Goal: Task Accomplishment & Management: Manage account settings

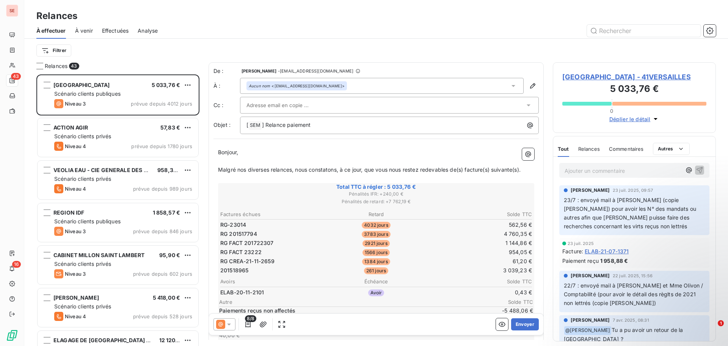
scroll to position [266, 157]
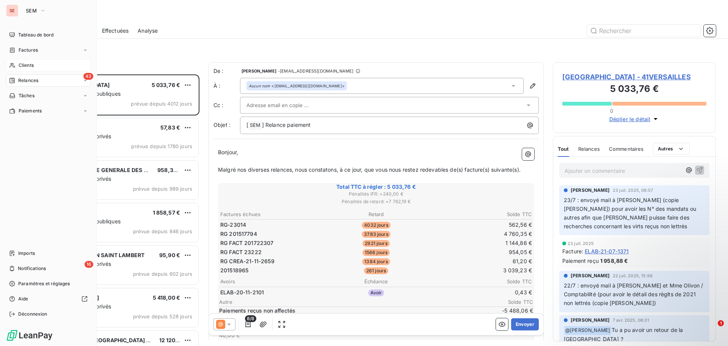
click at [25, 64] on span "Clients" at bounding box center [26, 65] width 15 height 7
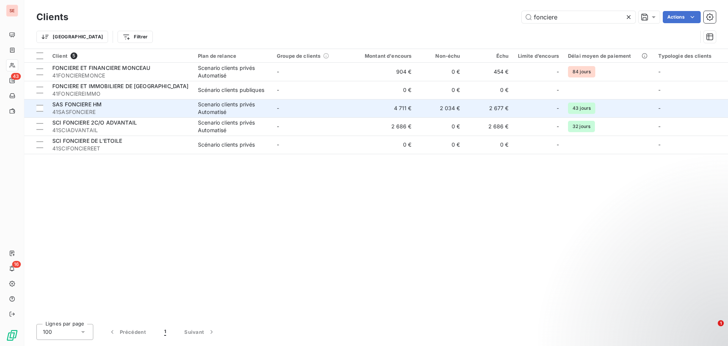
type input "fonciere"
click at [92, 109] on div "SAS FONCIERE HM 41SASFONCIERE" at bounding box center [120, 108] width 137 height 15
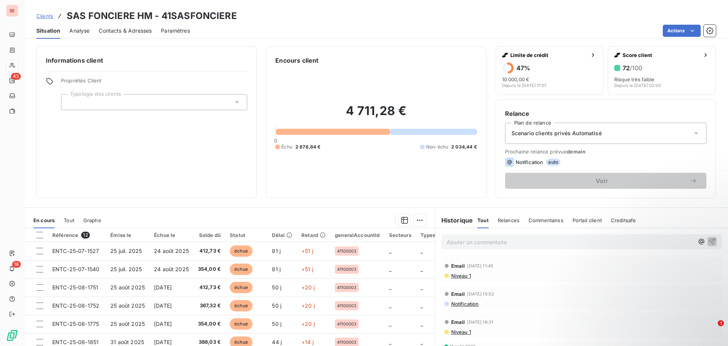
click at [121, 31] on span "Contacts & Adresses" at bounding box center [125, 31] width 53 height 8
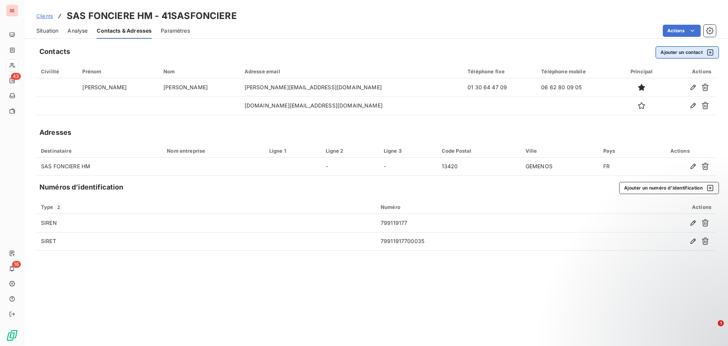
click at [689, 55] on button "Ajouter un contact" at bounding box center [687, 52] width 63 height 12
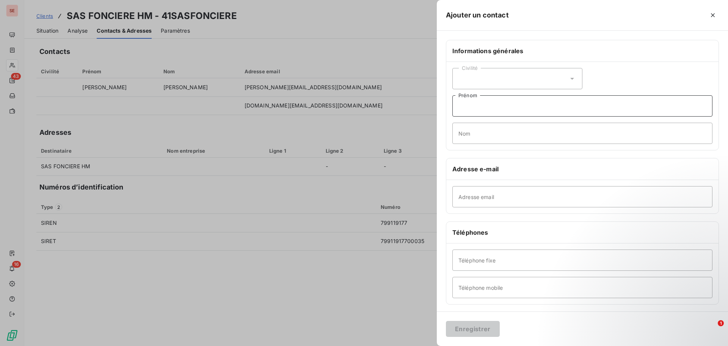
click at [508, 110] on input "Prénom" at bounding box center [583, 105] width 260 height 21
type input "Laetitia - en charge gestion immobilière FONCIERE HM"
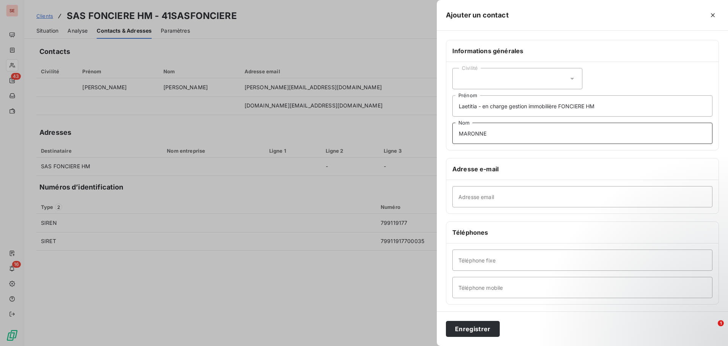
type input "MARONNE"
type input "[PHONE_NUMBER]"
click at [481, 326] on button "Enregistrer" at bounding box center [473, 329] width 54 height 16
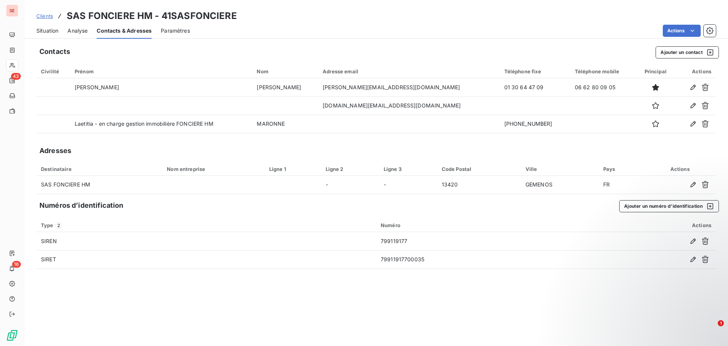
click at [40, 30] on span "Situation" at bounding box center [47, 31] width 22 height 8
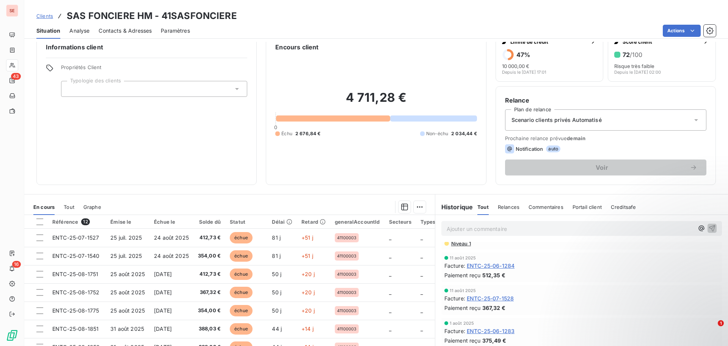
scroll to position [76, 0]
click at [143, 31] on span "Contacts & Adresses" at bounding box center [125, 31] width 53 height 8
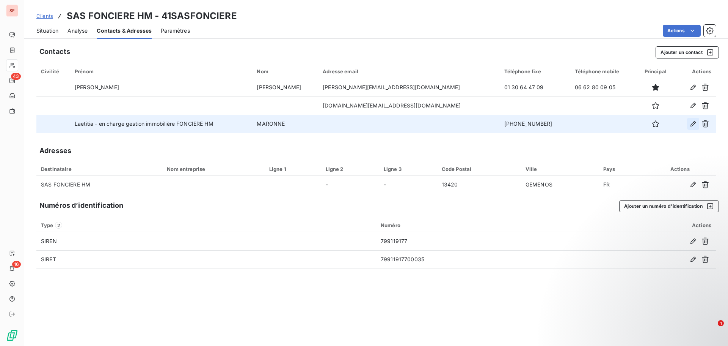
click at [692, 124] on icon "button" at bounding box center [694, 124] width 8 height 8
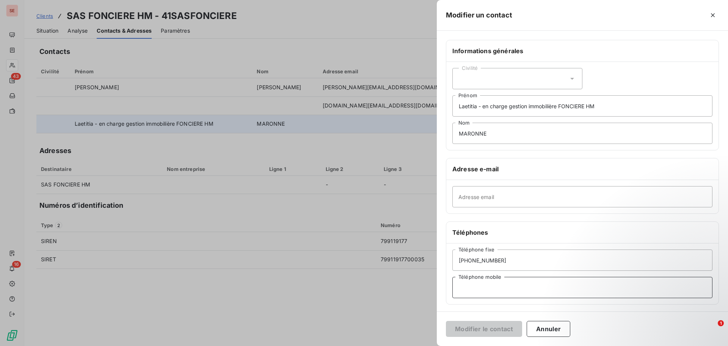
click at [508, 290] on input "Téléphone mobile" at bounding box center [583, 287] width 260 height 21
click at [459, 202] on input "Adresse email" at bounding box center [583, 196] width 260 height 21
type input "P"
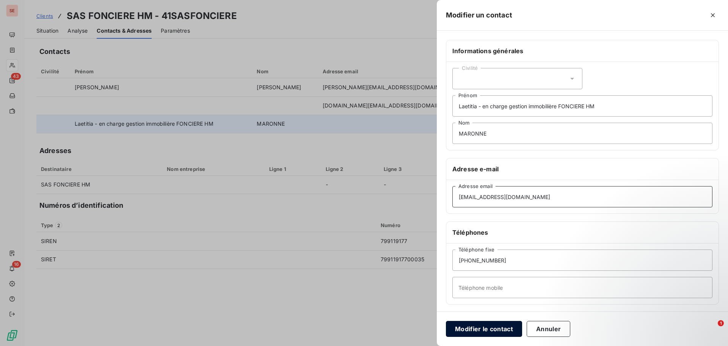
type input "[EMAIL_ADDRESS][DOMAIN_NAME]"
click at [486, 331] on button "Modifier le contact" at bounding box center [484, 329] width 76 height 16
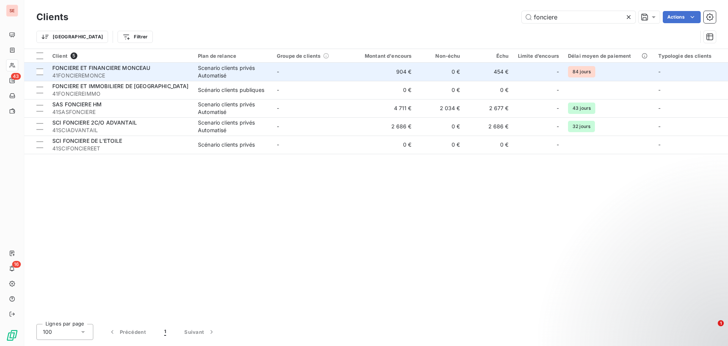
click at [94, 72] on span "41FONCIEREMONCE" at bounding box center [120, 76] width 137 height 8
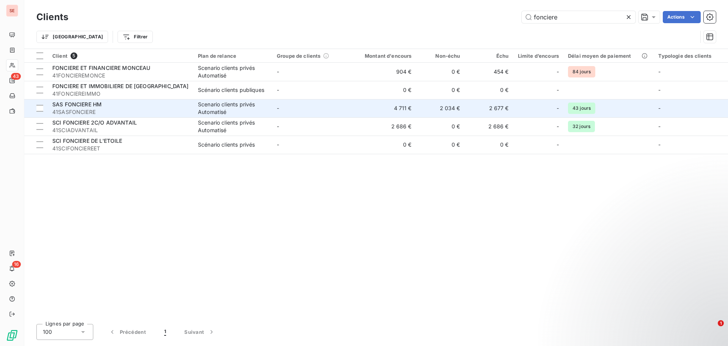
click at [96, 101] on div "SAS FONCIERE HM" at bounding box center [120, 105] width 137 height 8
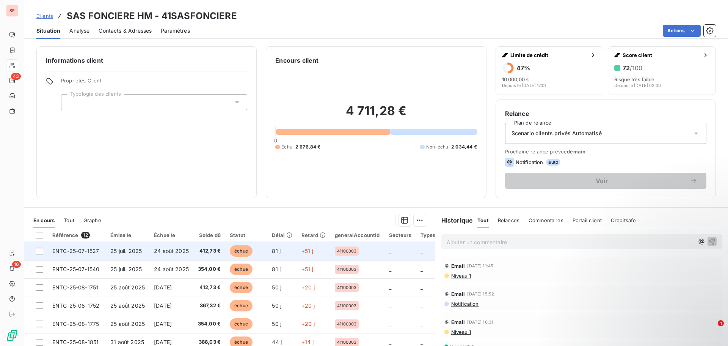
click at [171, 250] on span "24 août 2025" at bounding box center [171, 250] width 35 height 6
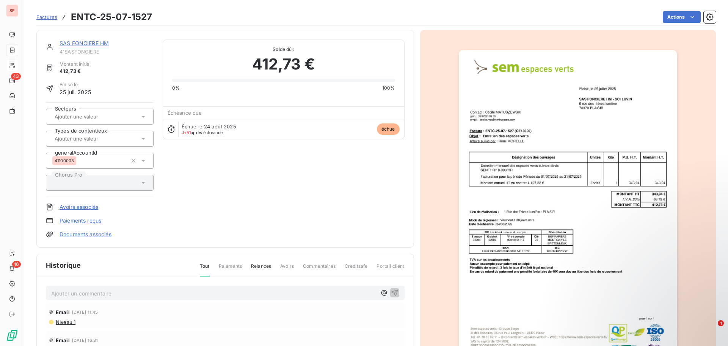
scroll to position [76, 0]
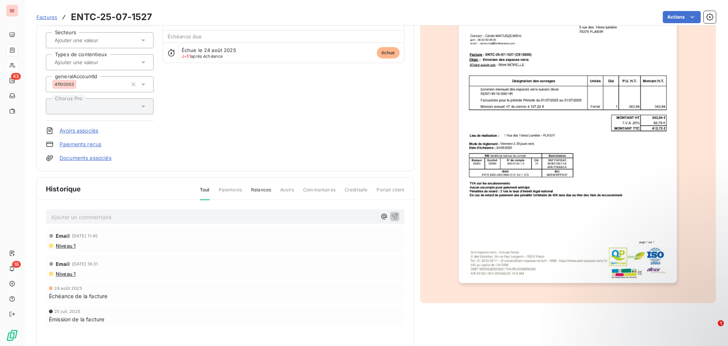
click at [63, 247] on span "Niveau 1" at bounding box center [65, 245] width 20 height 6
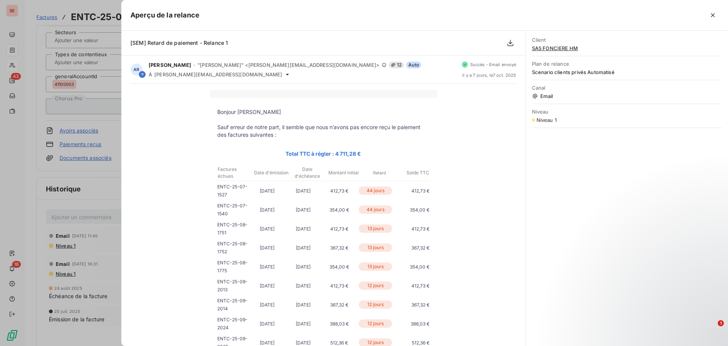
click at [83, 215] on div at bounding box center [364, 173] width 728 height 346
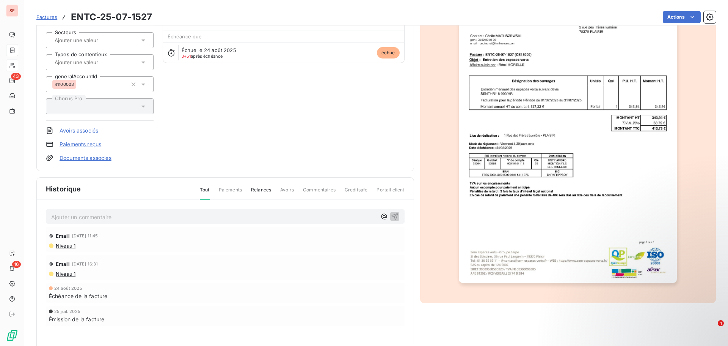
click at [82, 215] on p "Ajouter un commentaire ﻿" at bounding box center [214, 216] width 326 height 9
click at [107, 219] on p "Ajouter un commentaire ﻿" at bounding box center [214, 216] width 326 height 9
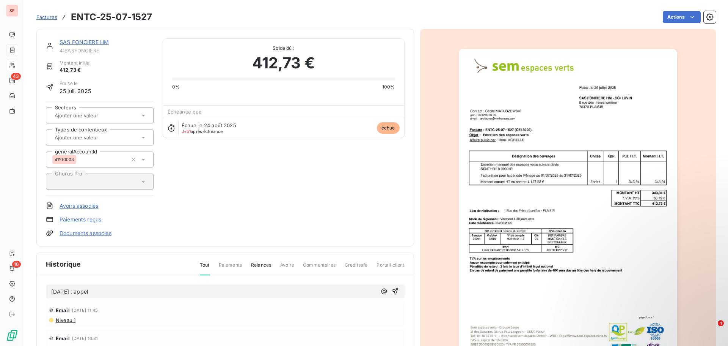
scroll to position [0, 0]
click at [102, 44] on link "SAS FONCIERE HM" at bounding box center [84, 42] width 49 height 6
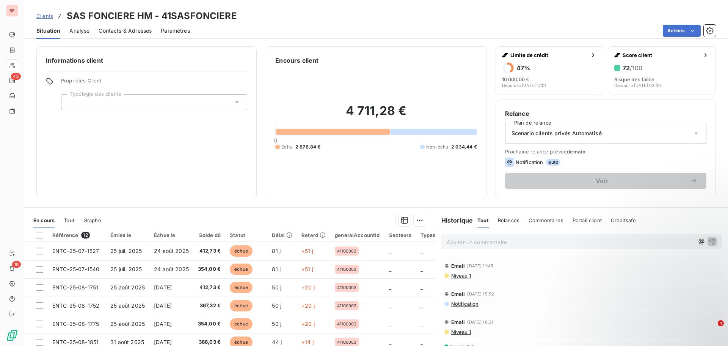
click at [111, 30] on span "Contacts & Adresses" at bounding box center [125, 31] width 53 height 8
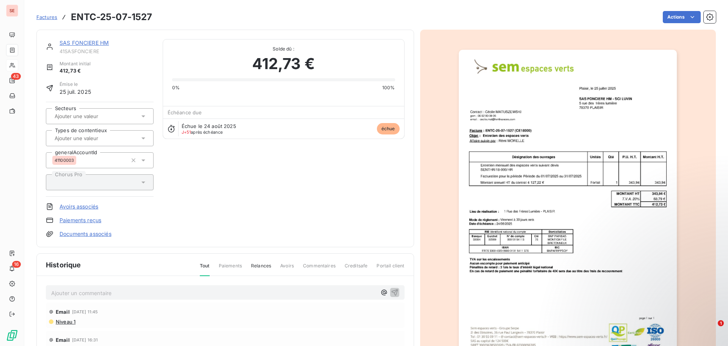
click at [103, 291] on p "Ajouter un commentaire ﻿" at bounding box center [214, 292] width 326 height 9
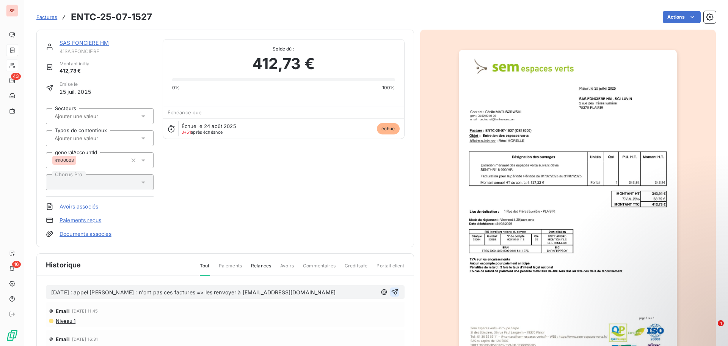
click at [393, 292] on icon "button" at bounding box center [395, 292] width 8 height 8
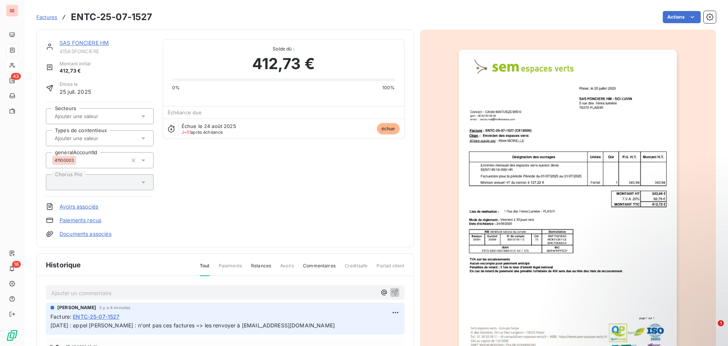
click at [565, 186] on img "button" at bounding box center [568, 204] width 218 height 309
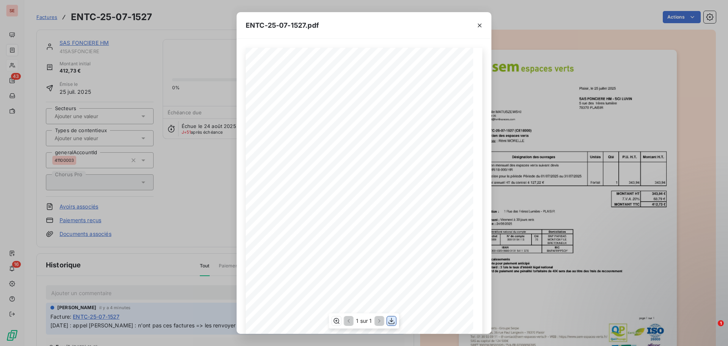
click at [391, 321] on icon "button" at bounding box center [392, 321] width 8 height 8
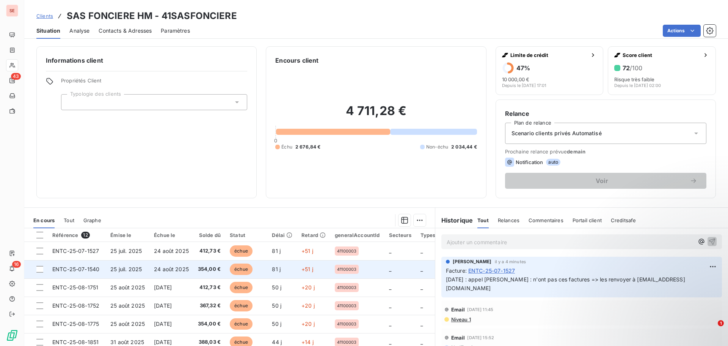
click at [142, 272] on td "25 juil. 2025" at bounding box center [128, 269] width 44 height 18
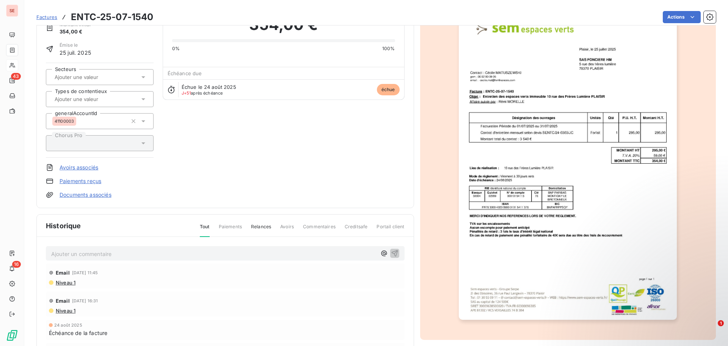
scroll to position [96, 0]
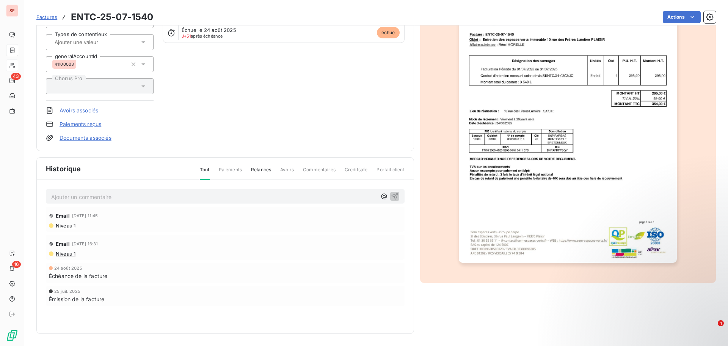
click at [548, 246] on img "button" at bounding box center [568, 108] width 218 height 309
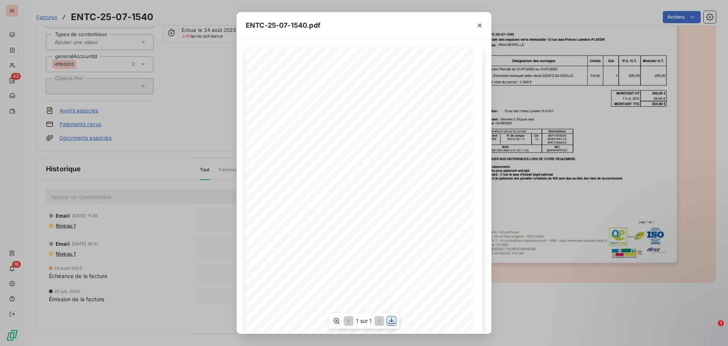
click at [389, 319] on icon "button" at bounding box center [392, 321] width 8 height 8
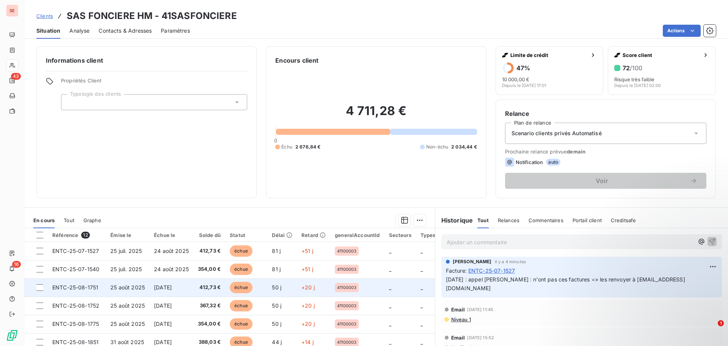
click at [152, 292] on td "[DATE]" at bounding box center [171, 287] width 44 height 18
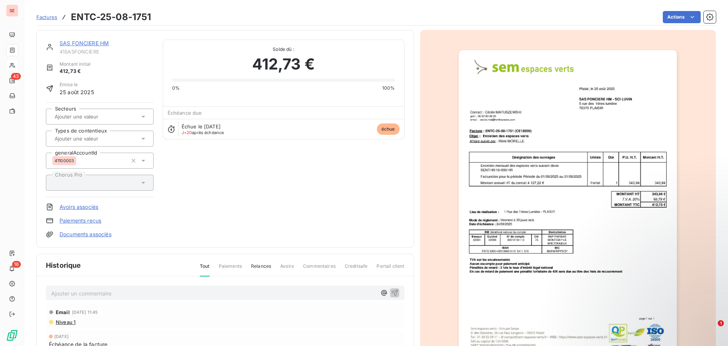
scroll to position [77, 0]
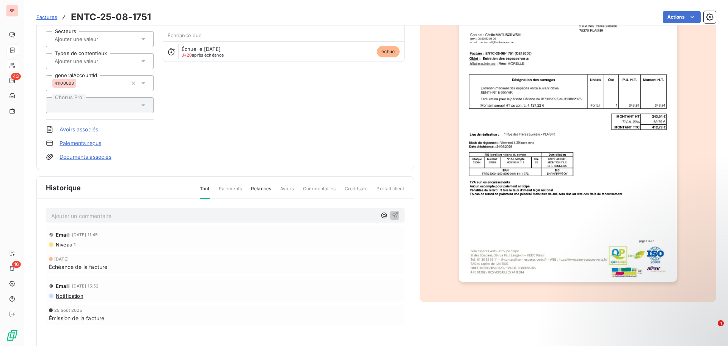
click at [532, 250] on img "button" at bounding box center [568, 127] width 218 height 309
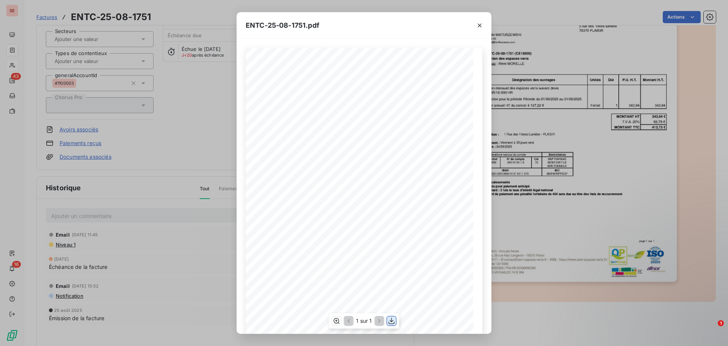
click at [391, 321] on icon "button" at bounding box center [392, 321] width 8 height 8
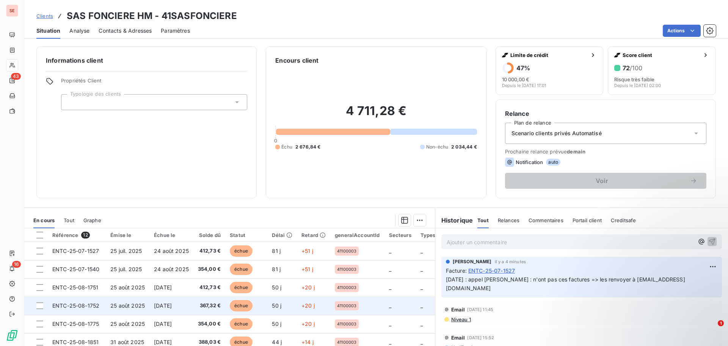
click at [145, 305] on td "25 août 2025" at bounding box center [128, 305] width 44 height 18
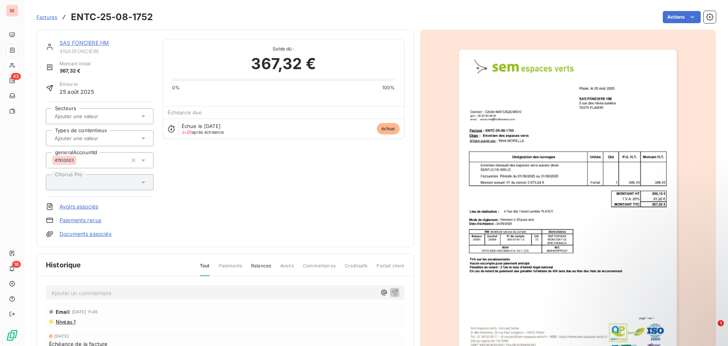
click at [535, 231] on img "button" at bounding box center [568, 204] width 218 height 309
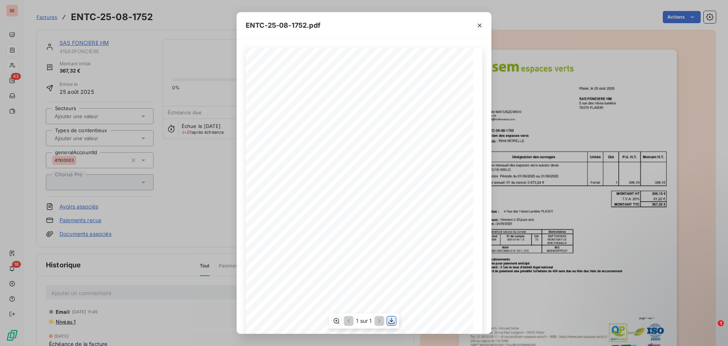
click at [392, 321] on icon "button" at bounding box center [392, 321] width 6 height 6
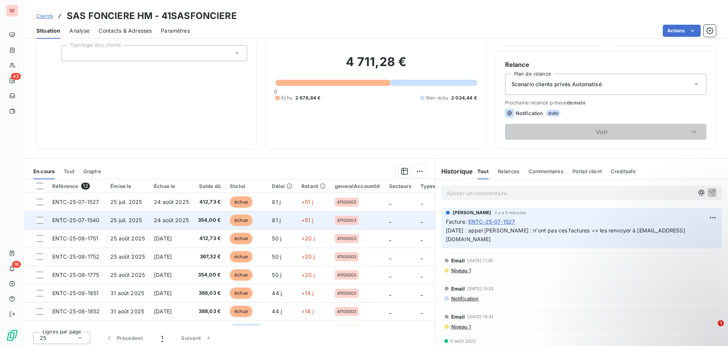
scroll to position [51, 0]
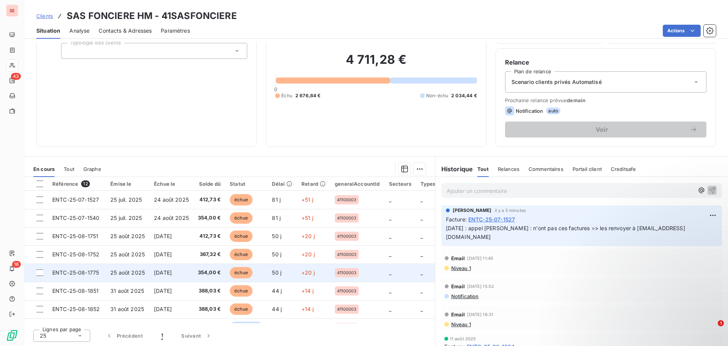
click at [132, 268] on td "25 août 2025" at bounding box center [128, 272] width 44 height 18
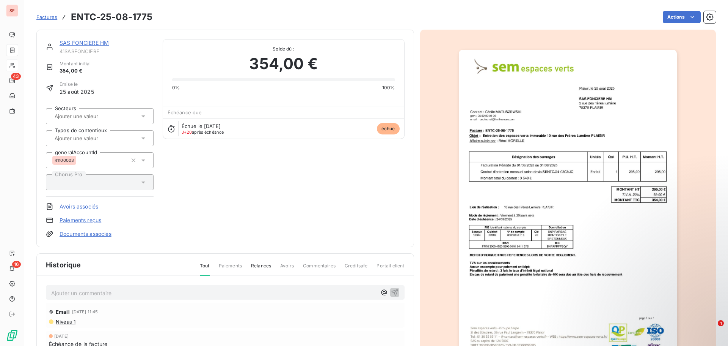
click at [539, 283] on img "button" at bounding box center [568, 204] width 218 height 309
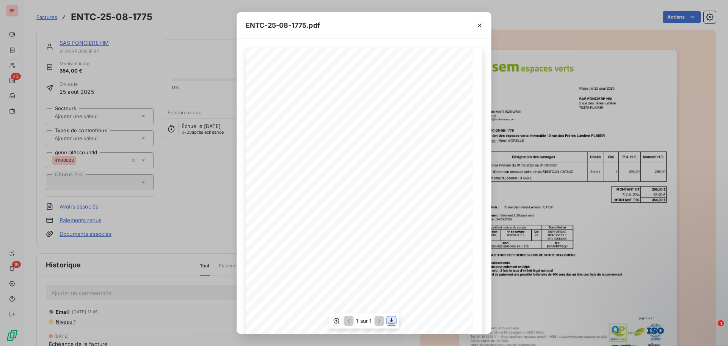
click at [391, 319] on icon "button" at bounding box center [392, 321] width 8 height 8
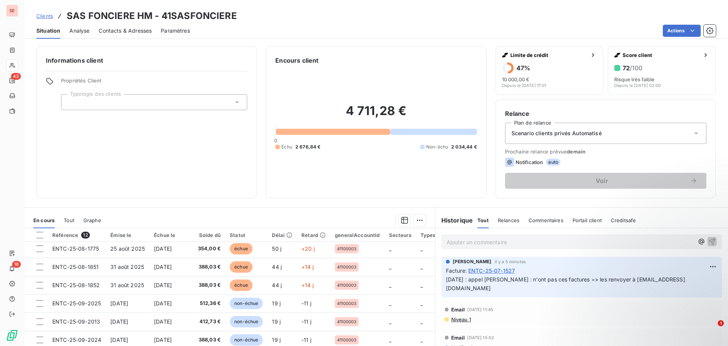
scroll to position [76, 0]
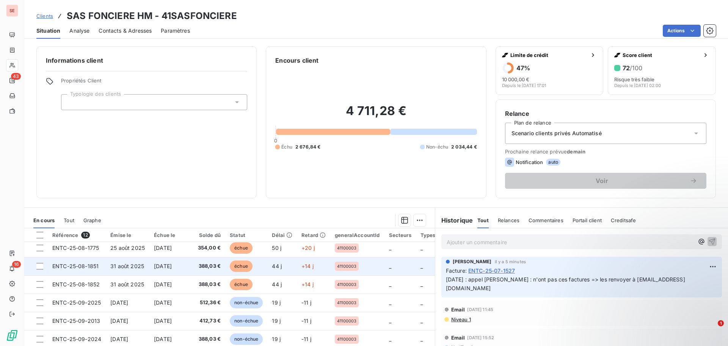
click at [144, 266] on td "31 août 2025" at bounding box center [128, 266] width 44 height 18
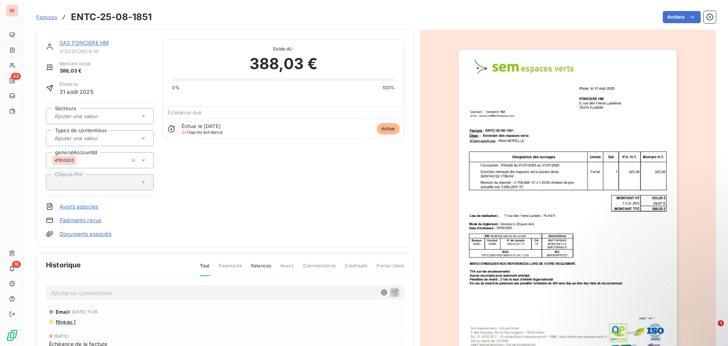
click at [572, 208] on img "button" at bounding box center [568, 204] width 218 height 309
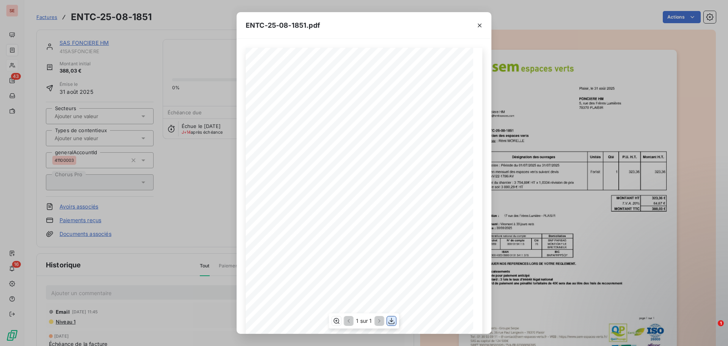
click at [395, 319] on icon "button" at bounding box center [392, 321] width 8 height 8
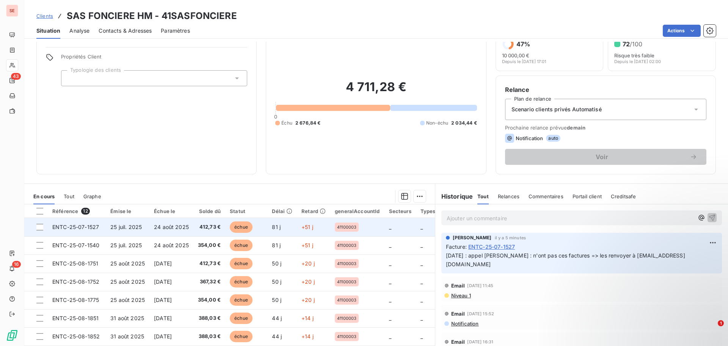
scroll to position [51, 0]
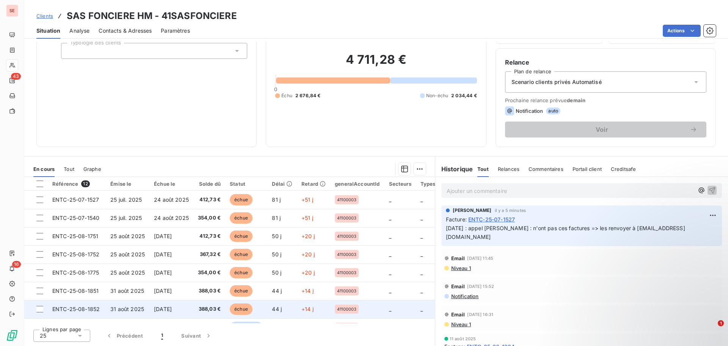
click at [172, 308] on span "[DATE]" at bounding box center [163, 308] width 18 height 6
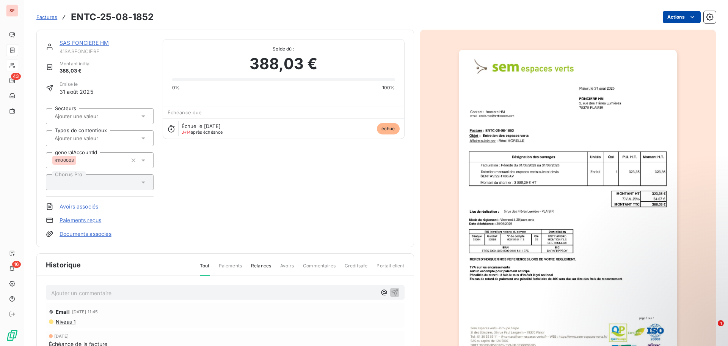
click at [677, 15] on html "SE 43 16 Factures ENTC-25-08-1852 Actions SAS FONCIERE HM 41SASFONCIERE Montant…" at bounding box center [364, 173] width 728 height 346
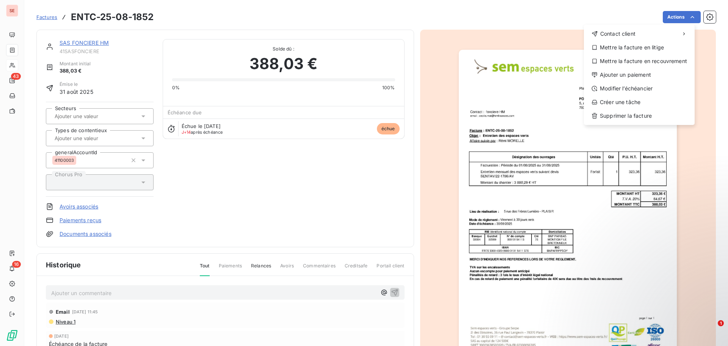
click at [570, 209] on html "SE 43 16 Factures ENTC-25-08-1852 Actions Contact client Mettre la facture en l…" at bounding box center [364, 173] width 728 height 346
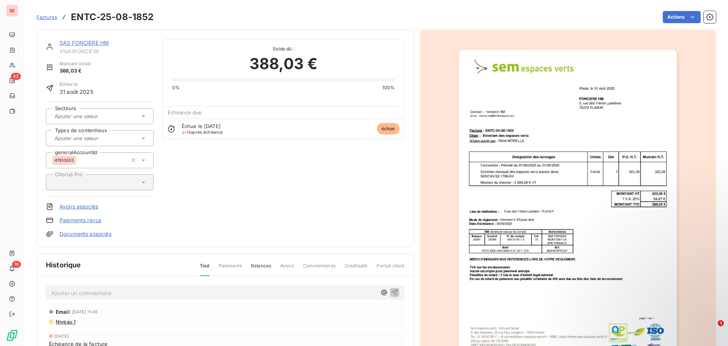
click at [532, 205] on img "button" at bounding box center [568, 204] width 218 height 309
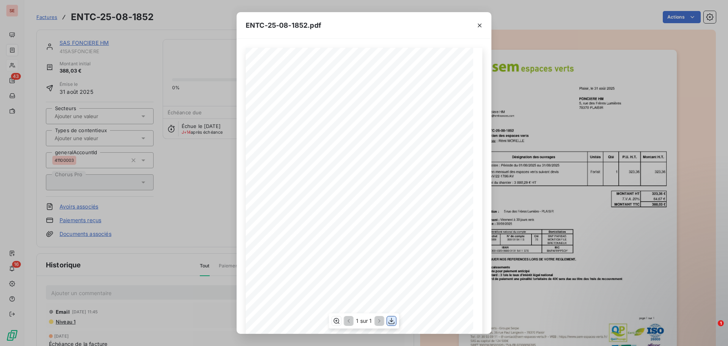
click at [390, 322] on icon "button" at bounding box center [392, 321] width 8 height 8
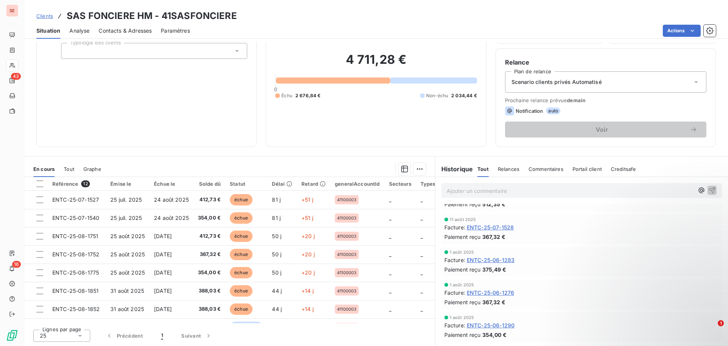
click at [569, 78] on div "Scenario clients privés Automatisé" at bounding box center [605, 81] width 201 height 21
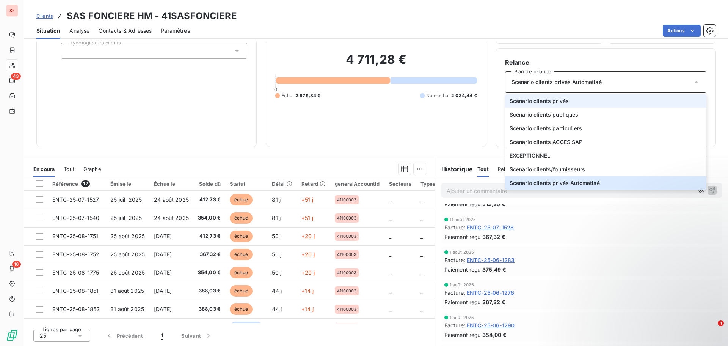
click at [566, 99] on li "Scénario clients privés" at bounding box center [605, 101] width 201 height 14
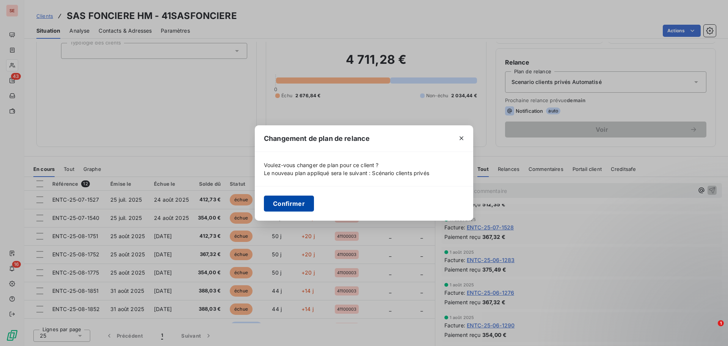
click at [302, 200] on button "Confirmer" at bounding box center [289, 203] width 50 height 16
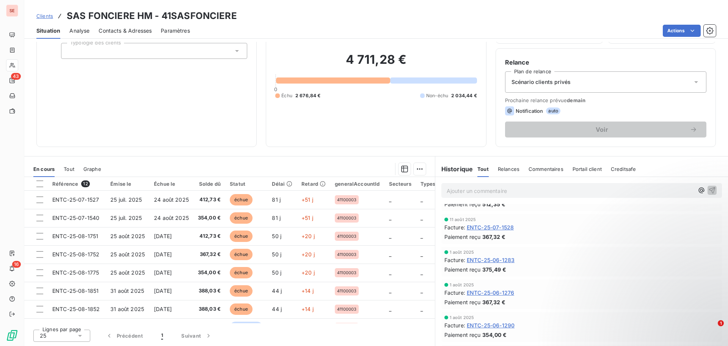
click at [463, 44] on div "4 711,28 € 0 Échu 2 676,84 € Non-échu 2 034,44 €" at bounding box center [375, 76] width 201 height 124
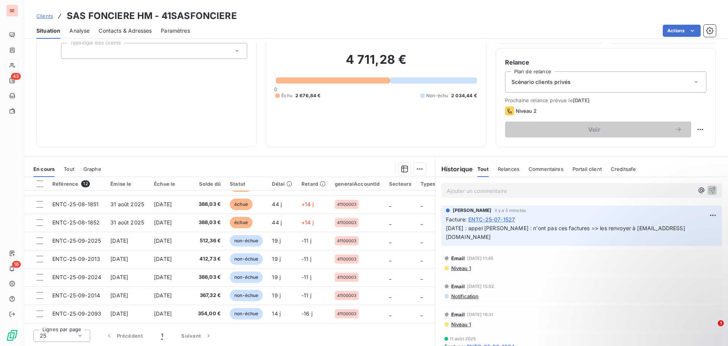
click at [465, 265] on span "Niveau 1" at bounding box center [461, 268] width 20 height 6
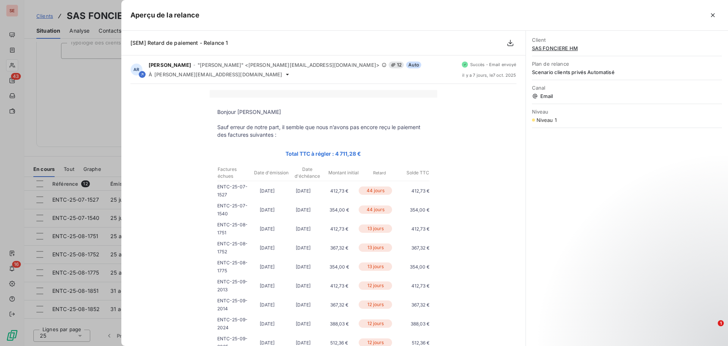
drag, startPoint x: 57, startPoint y: 107, endPoint x: 58, endPoint y: 96, distance: 11.1
click at [56, 107] on div at bounding box center [364, 173] width 728 height 346
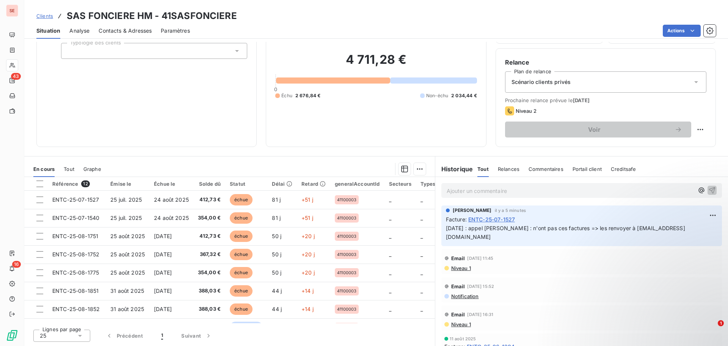
click at [131, 30] on span "Contacts & Adresses" at bounding box center [125, 31] width 53 height 8
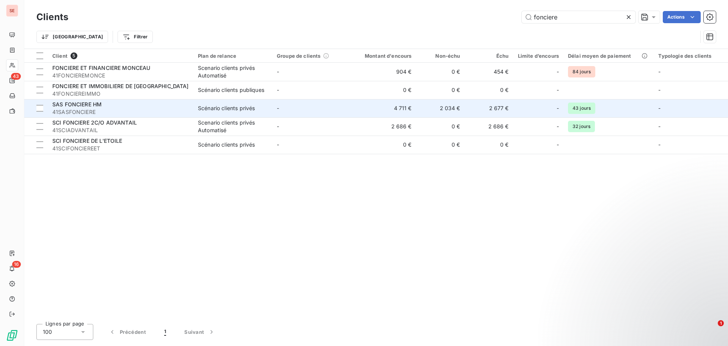
click at [123, 105] on div "SAS FONCIERE HM" at bounding box center [120, 105] width 137 height 8
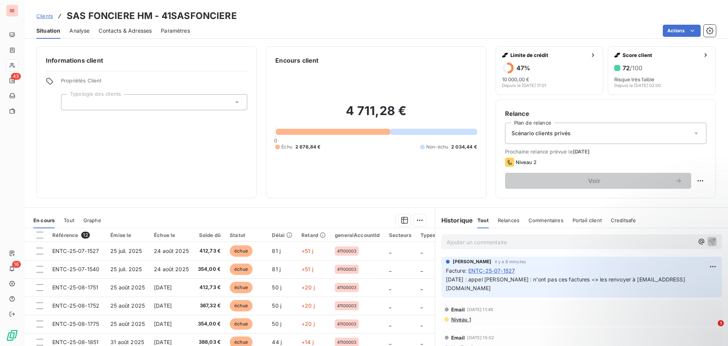
click at [467, 316] on span "Niveau 1" at bounding box center [461, 319] width 20 height 6
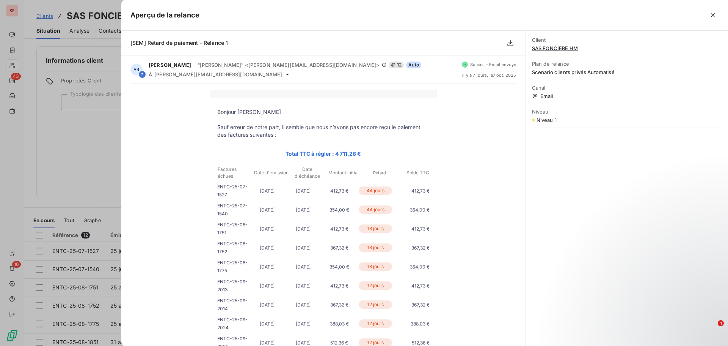
click at [68, 137] on div at bounding box center [364, 173] width 728 height 346
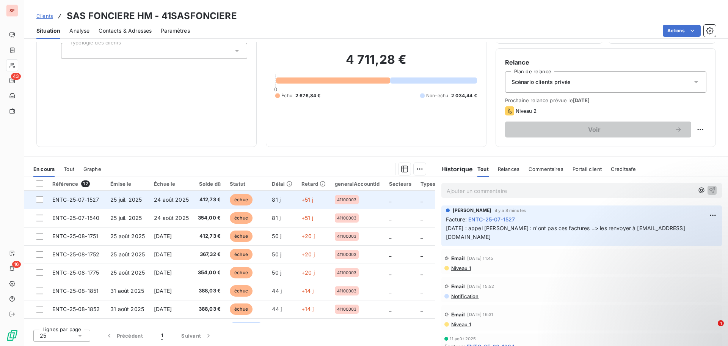
click at [153, 203] on td "24 août 2025" at bounding box center [171, 199] width 44 height 18
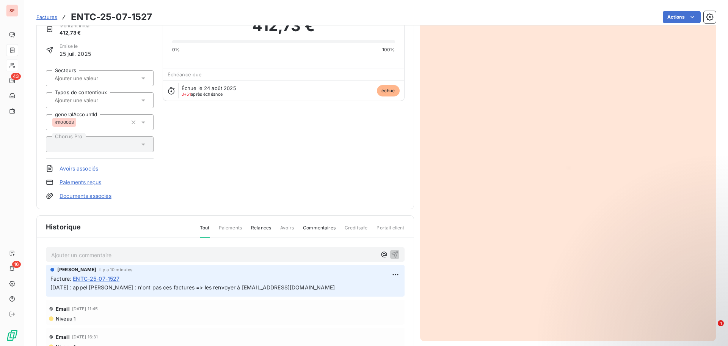
scroll to position [96, 0]
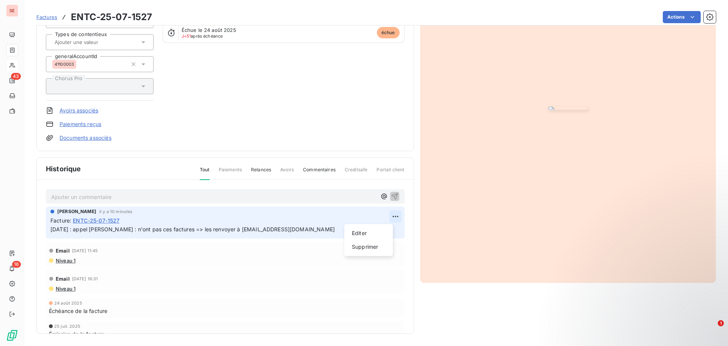
click at [387, 215] on html "SE 43 16 Factures ENTC-25-07-1527 Actions SAS FONCIERE HM 41SASFONCIERE Montant…" at bounding box center [364, 173] width 728 height 346
click at [359, 232] on div "Editer" at bounding box center [369, 233] width 42 height 12
click at [304, 231] on span "[DATE] : appel [PERSON_NAME] : n'ont pas ces factures => les renvoyer à [EMAIL_…" at bounding box center [214, 229] width 329 height 6
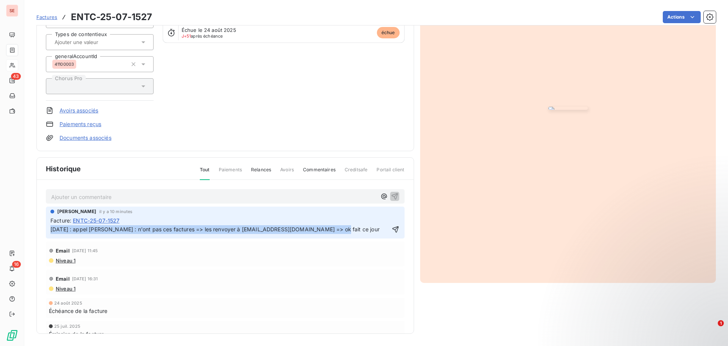
click at [304, 231] on span "[DATE] : appel [PERSON_NAME] : n'ont pas ces factures => les renvoyer à [EMAIL_…" at bounding box center [214, 229] width 329 height 6
copy span "[DATE] : appel [PERSON_NAME] : n'ont pas ces factures => les renvoyer à [EMAIL_…"
click at [392, 227] on icon "button" at bounding box center [396, 229] width 8 height 8
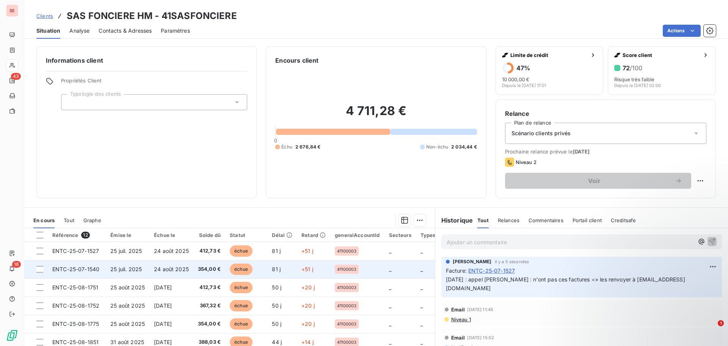
click at [137, 272] on td "25 juil. 2025" at bounding box center [128, 269] width 44 height 18
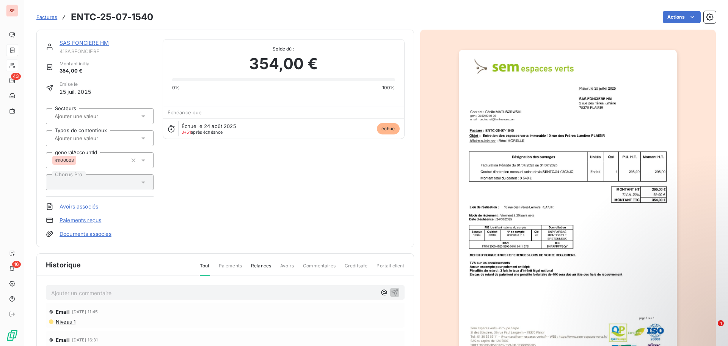
click at [102, 287] on div "Ajouter un commentaire ﻿" at bounding box center [214, 292] width 326 height 10
click at [101, 292] on p "Ajouter un commentaire ﻿" at bounding box center [214, 292] width 326 height 9
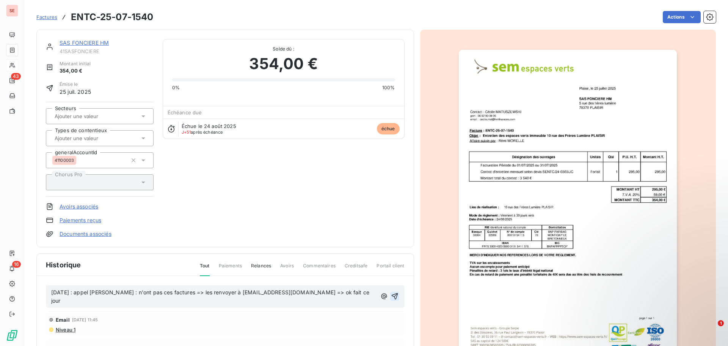
click at [392, 293] on icon "button" at bounding box center [395, 296] width 6 height 6
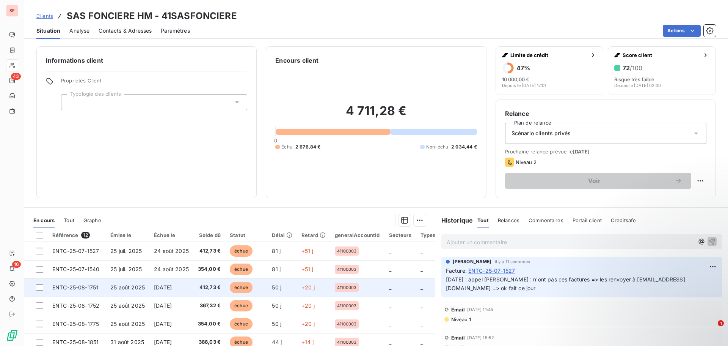
click at [121, 290] on span "25 août 2025" at bounding box center [127, 287] width 35 height 6
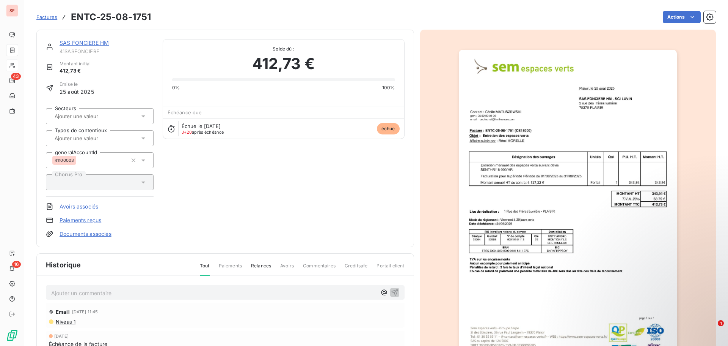
click at [110, 294] on p "Ajouter un commentaire ﻿" at bounding box center [214, 292] width 326 height 9
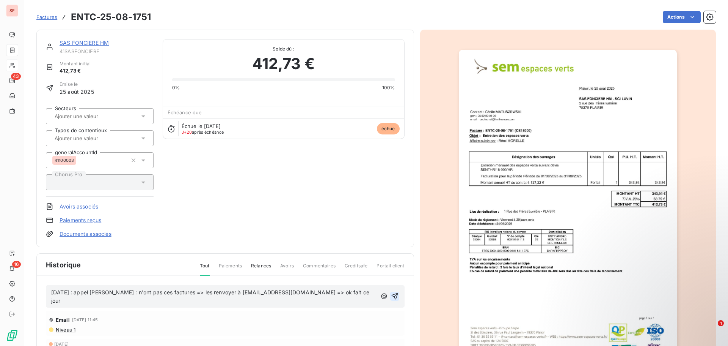
click at [391, 292] on icon "button" at bounding box center [395, 296] width 8 height 8
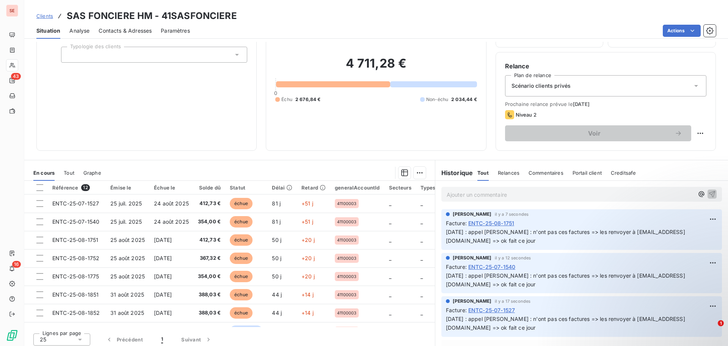
scroll to position [51, 0]
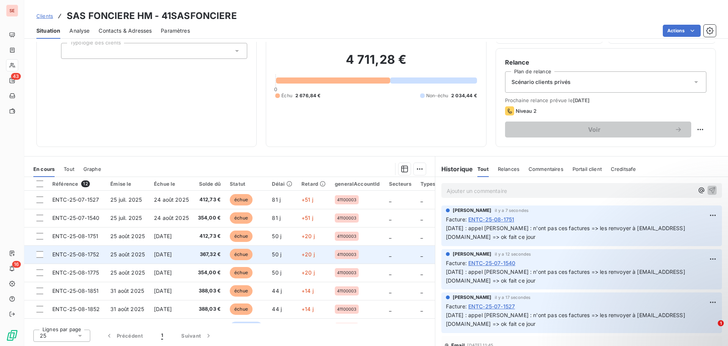
click at [156, 255] on span "[DATE]" at bounding box center [163, 254] width 18 height 6
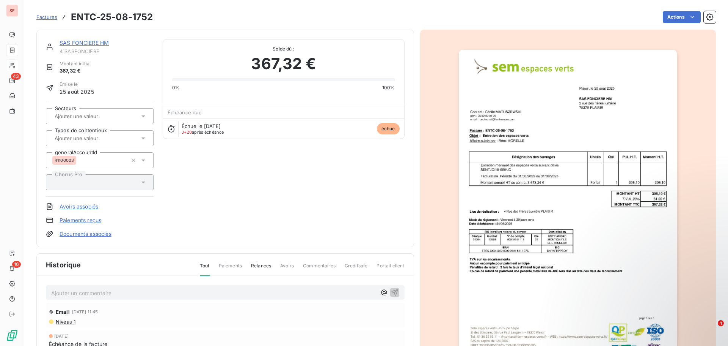
click at [138, 288] on p "Ajouter un commentaire ﻿" at bounding box center [214, 292] width 326 height 9
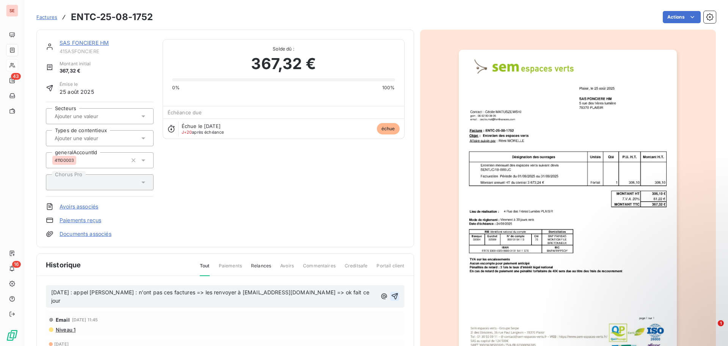
click at [391, 293] on icon "button" at bounding box center [395, 296] width 8 height 8
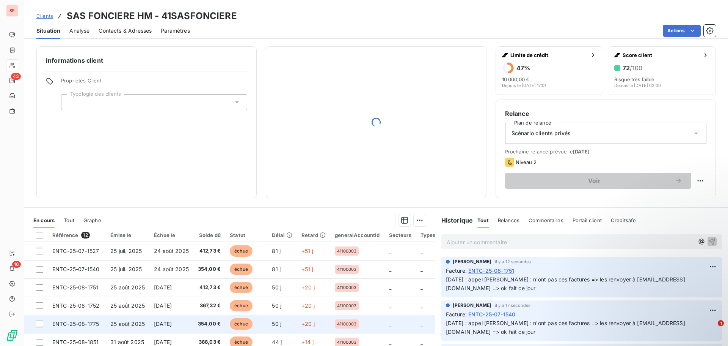
click at [124, 323] on span "25 août 2025" at bounding box center [127, 323] width 35 height 6
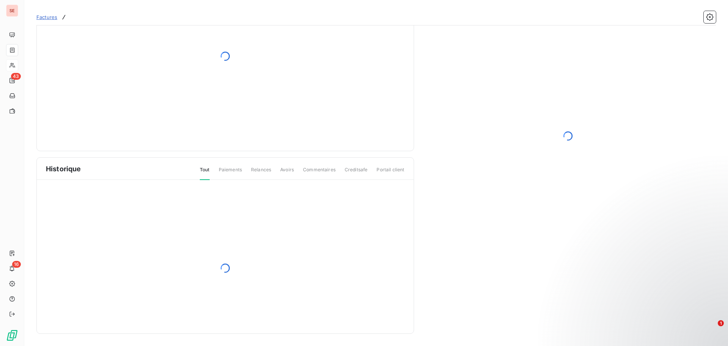
scroll to position [14, 0]
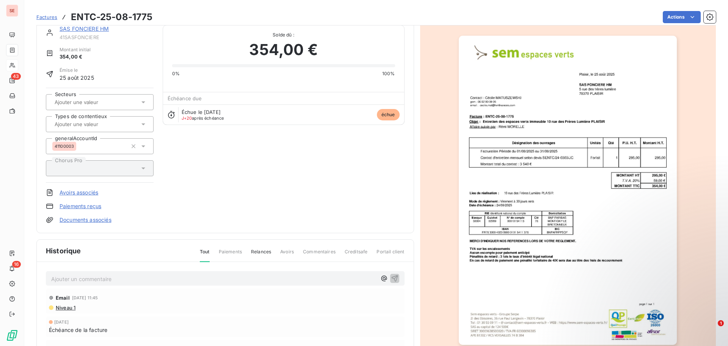
click at [126, 281] on p "Ajouter un commentaire ﻿" at bounding box center [214, 278] width 326 height 9
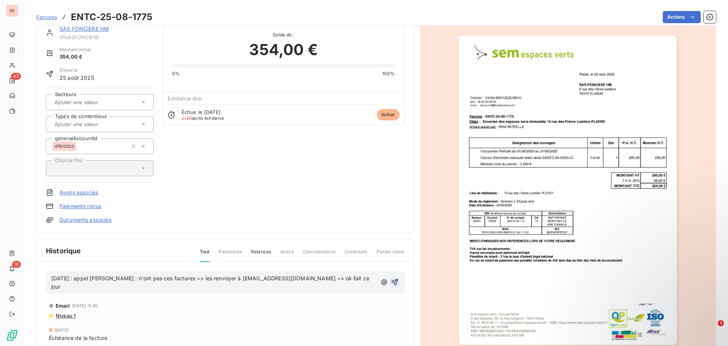
click at [391, 280] on icon "button" at bounding box center [395, 282] width 8 height 8
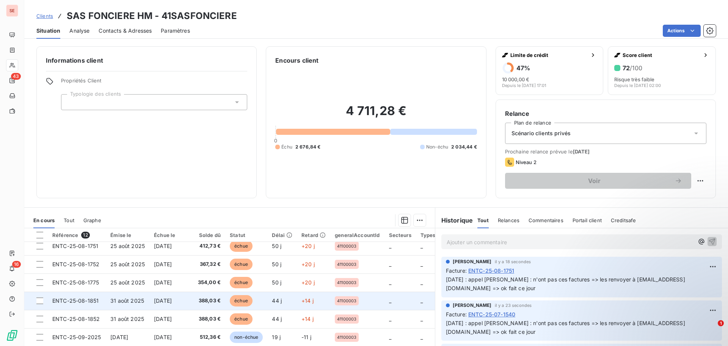
scroll to position [90, 0]
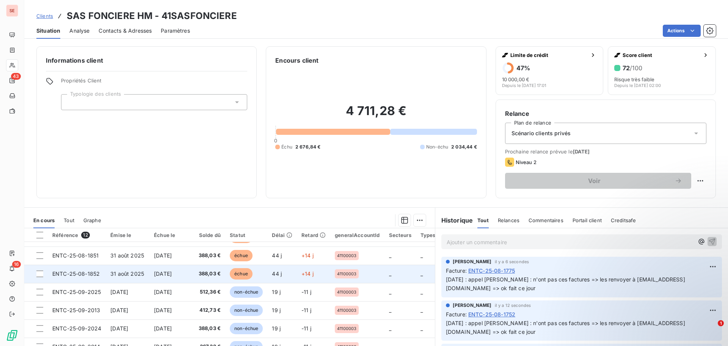
click at [167, 270] on span "[DATE]" at bounding box center [163, 273] width 18 height 6
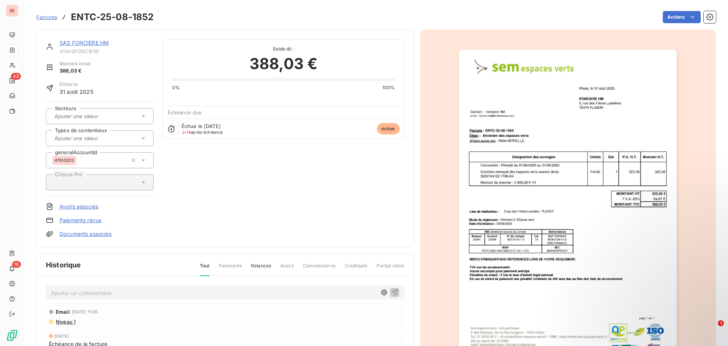
click at [130, 290] on p "Ajouter un commentaire ﻿" at bounding box center [214, 292] width 326 height 9
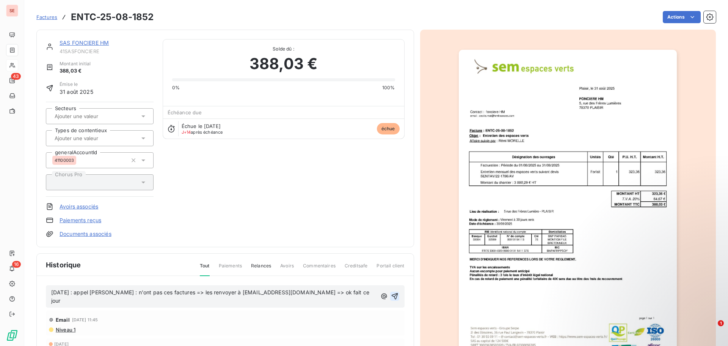
click at [393, 292] on icon "button" at bounding box center [395, 296] width 8 height 8
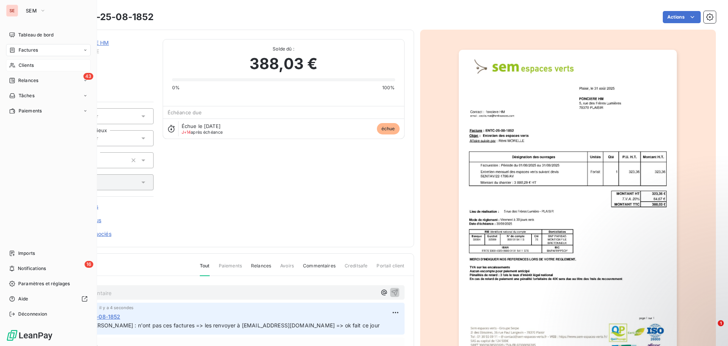
click at [30, 64] on span "Clients" at bounding box center [26, 65] width 15 height 7
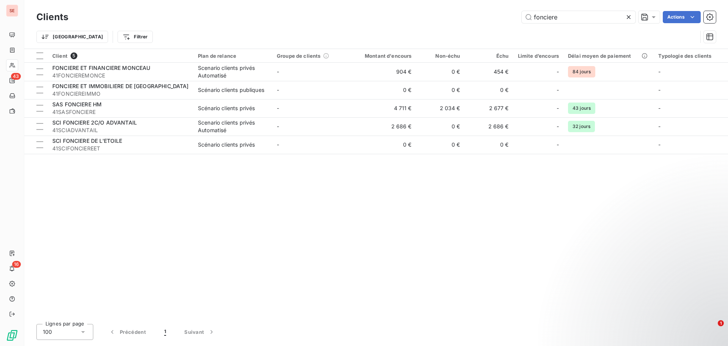
drag, startPoint x: 577, startPoint y: 18, endPoint x: 506, endPoint y: 15, distance: 70.6
click at [506, 15] on div "fonciere Actions" at bounding box center [396, 17] width 639 height 12
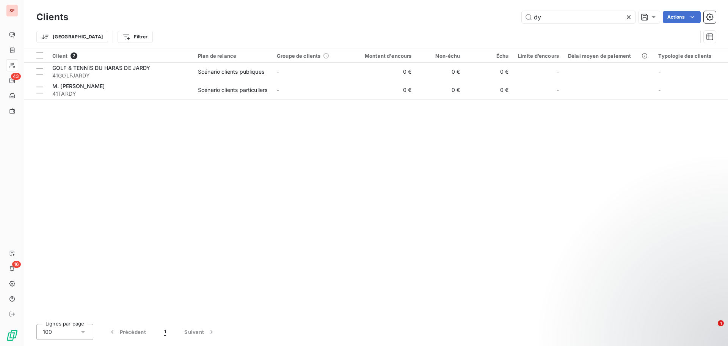
type input "d"
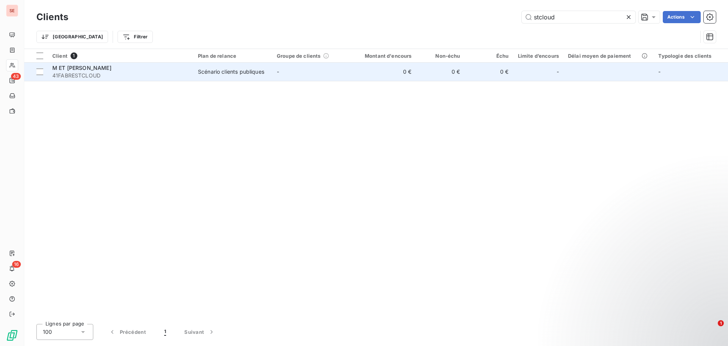
type input "stcloud"
click at [113, 76] on span "41FABRESTCLOUD" at bounding box center [120, 76] width 137 height 8
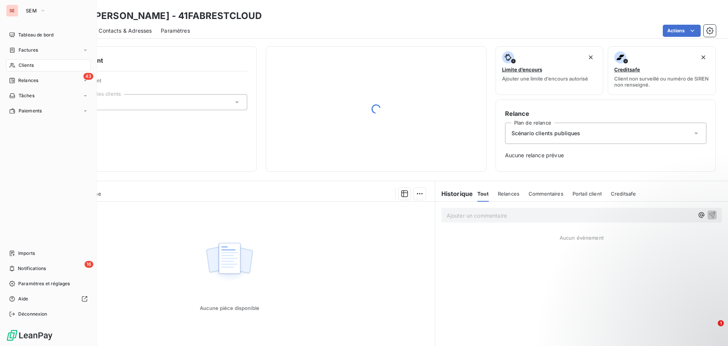
click at [31, 64] on span "Clients" at bounding box center [26, 65] width 15 height 7
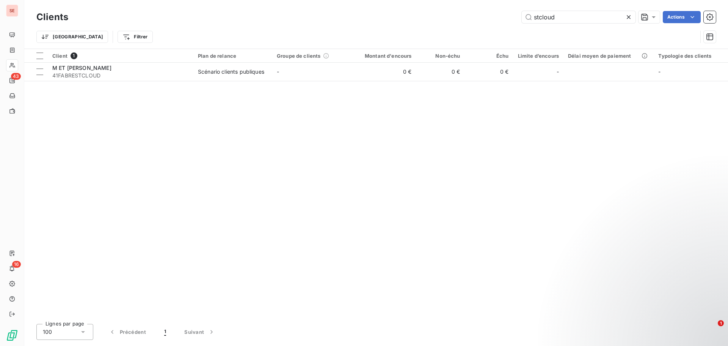
drag, startPoint x: 579, startPoint y: 20, endPoint x: 517, endPoint y: 16, distance: 61.3
click at [517, 16] on div "stcloud Actions" at bounding box center [396, 17] width 639 height 12
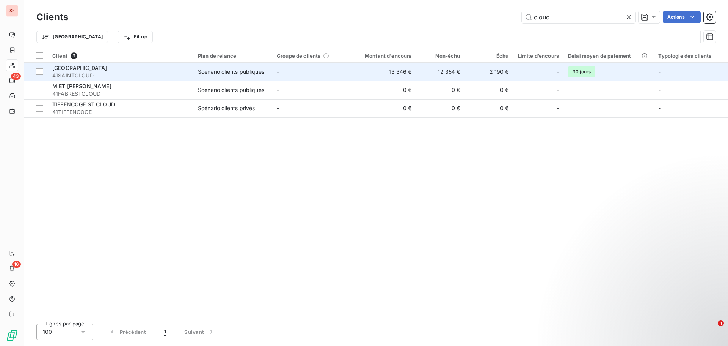
type input "cloud"
click at [94, 74] on span "41SAINTCLOUD" at bounding box center [120, 76] width 137 height 8
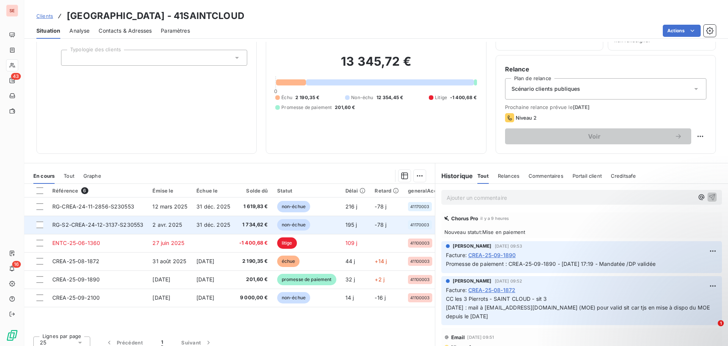
scroll to position [51, 0]
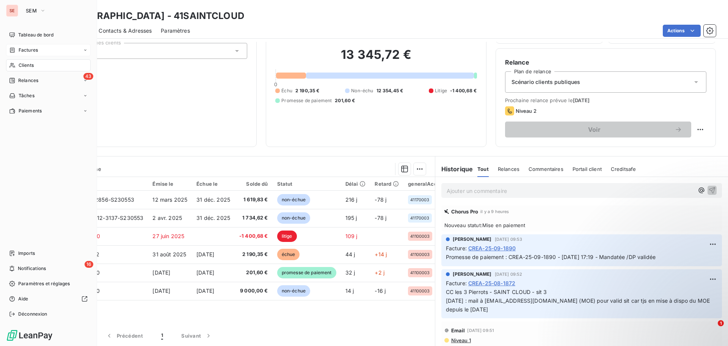
click at [30, 50] on span "Factures" at bounding box center [28, 50] width 19 height 7
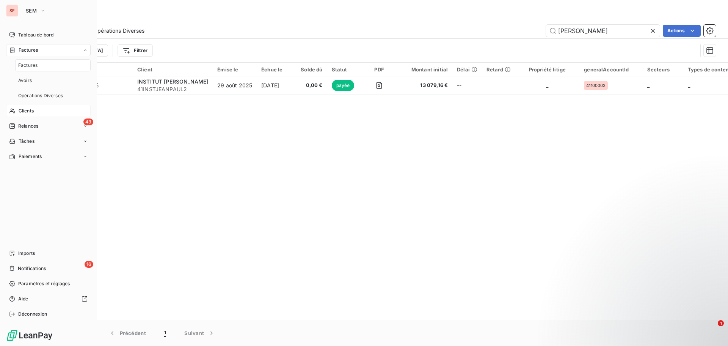
click at [27, 65] on span "Factures" at bounding box center [27, 65] width 19 height 7
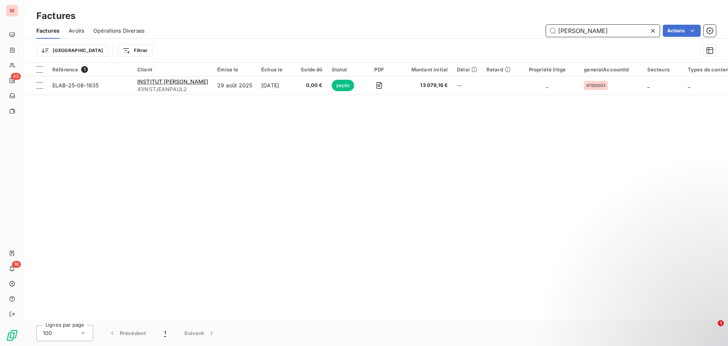
drag, startPoint x: 588, startPoint y: 33, endPoint x: 539, endPoint y: 30, distance: 49.0
click at [539, 31] on div "paul Actions" at bounding box center [435, 31] width 563 height 12
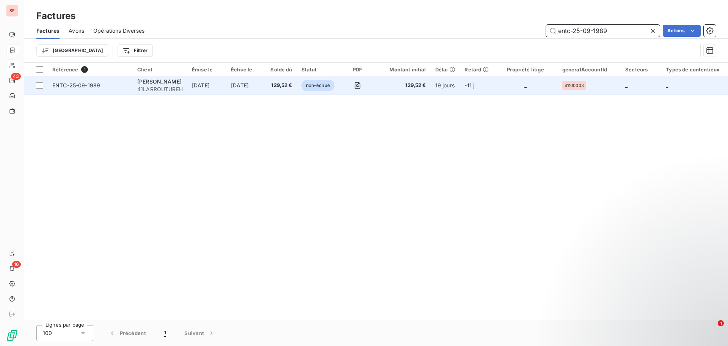
type input "entc-25-09-1989"
click at [65, 85] on span "ENTC-25-09-1989" at bounding box center [76, 85] width 48 height 6
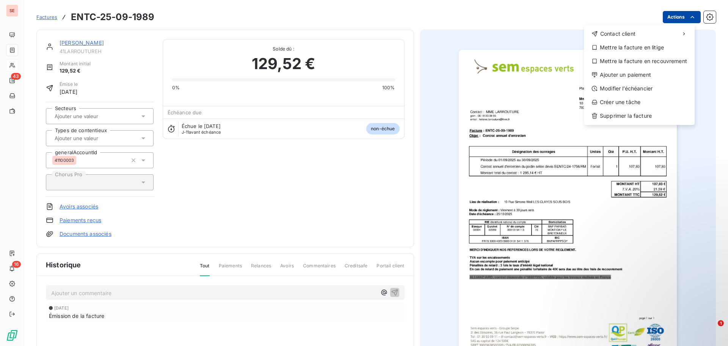
click at [671, 17] on html "SE 43 16 Factures ENTC-25-09-1989 Actions Contact client Mettre la facture en l…" at bounding box center [364, 173] width 728 height 346
click at [643, 71] on div "Ajouter un paiement" at bounding box center [639, 75] width 105 height 12
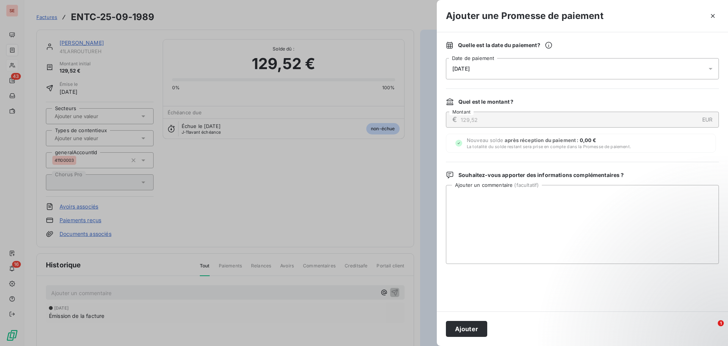
click at [511, 71] on div "[DATE]" at bounding box center [582, 68] width 273 height 21
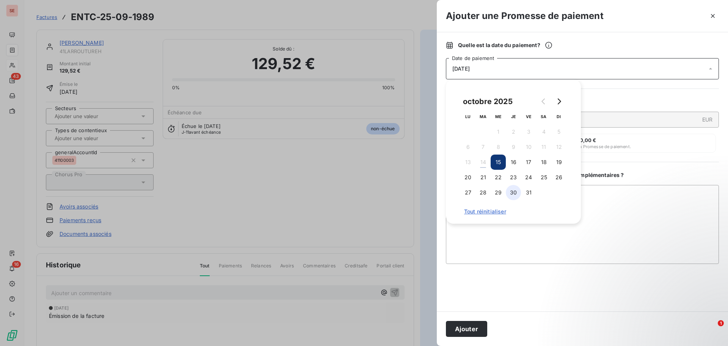
click at [513, 192] on button "30" at bounding box center [513, 192] width 15 height 15
click at [607, 204] on textarea "Ajouter un commentaire ( facultatif )" at bounding box center [582, 224] width 273 height 79
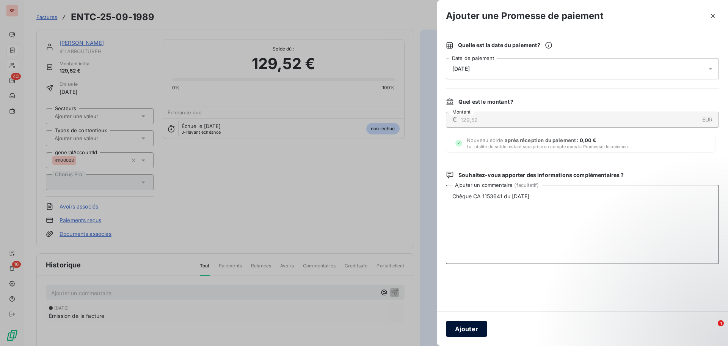
type textarea "Chèque CA 1153641 du [DATE]"
click at [459, 329] on button "Ajouter" at bounding box center [466, 329] width 41 height 16
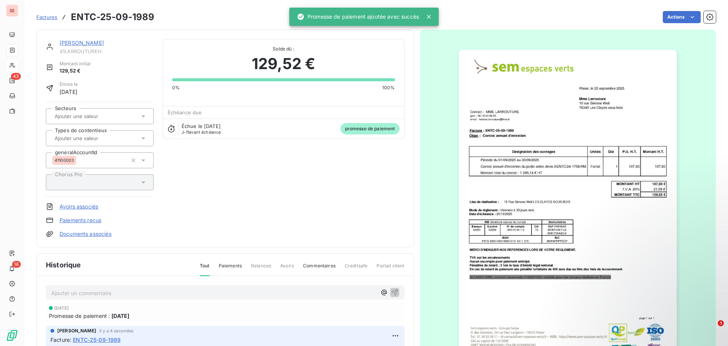
click at [104, 235] on link "Documents associés" at bounding box center [86, 234] width 52 height 8
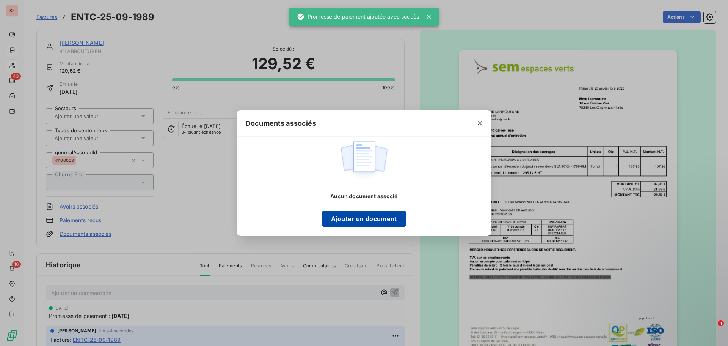
click at [376, 220] on button "Ajouter un document" at bounding box center [364, 219] width 84 height 16
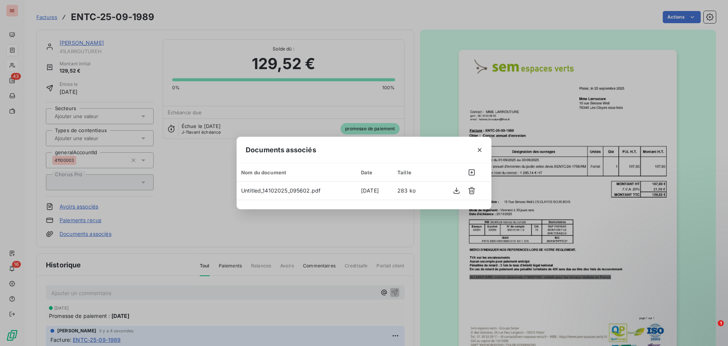
click at [440, 78] on div "Documents associés Nom du document Date Taille Untitled_14102025_095602.pdf [DA…" at bounding box center [364, 173] width 728 height 346
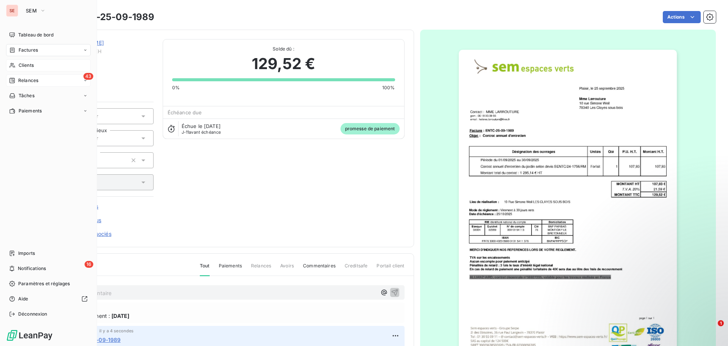
click at [29, 84] on div "43 Relances" at bounding box center [48, 80] width 85 height 12
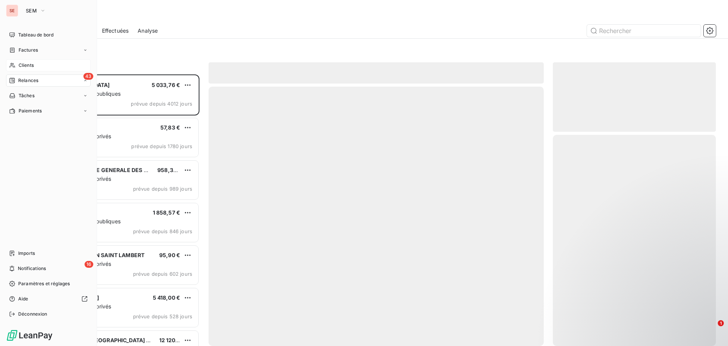
scroll to position [266, 157]
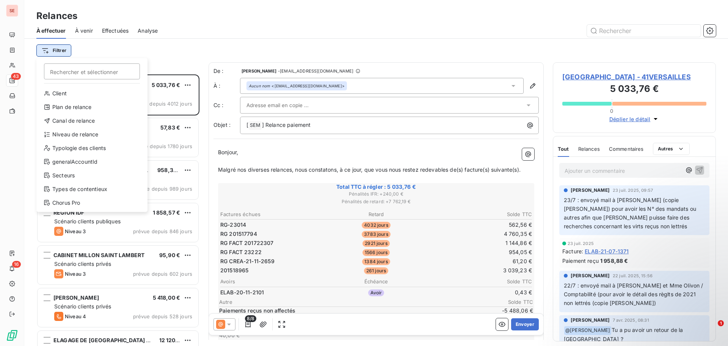
click at [62, 50] on html "SE 43 16 Relances À effectuer À venir Effectuées Analyse Filtrer Rechercher et …" at bounding box center [364, 173] width 728 height 346
click at [74, 134] on div "Niveau de relance" at bounding box center [91, 134] width 105 height 12
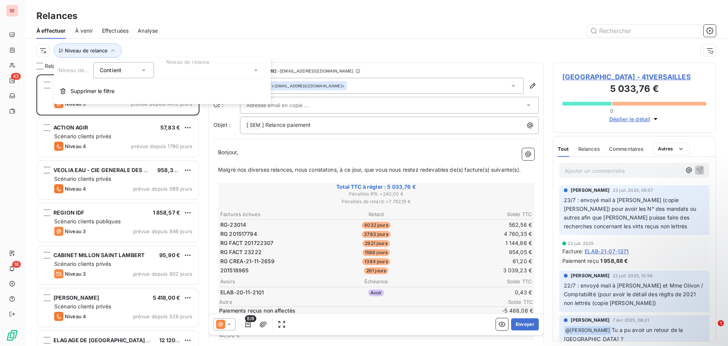
click at [171, 76] on div at bounding box center [211, 70] width 109 height 16
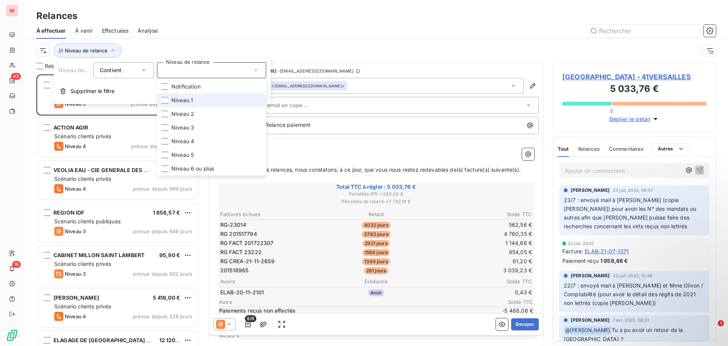
click at [185, 102] on span "Niveau 1" at bounding box center [182, 100] width 22 height 8
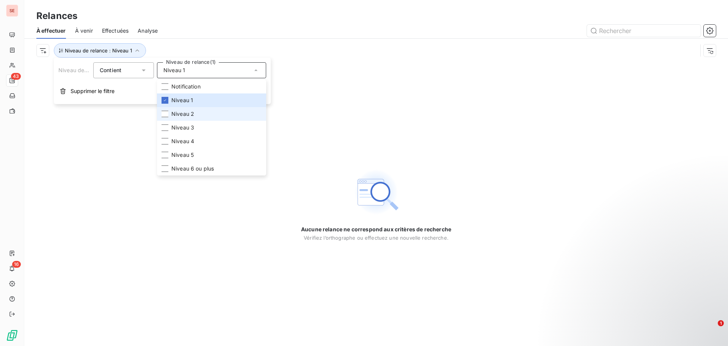
click at [186, 113] on span "Niveau 2" at bounding box center [182, 114] width 23 height 8
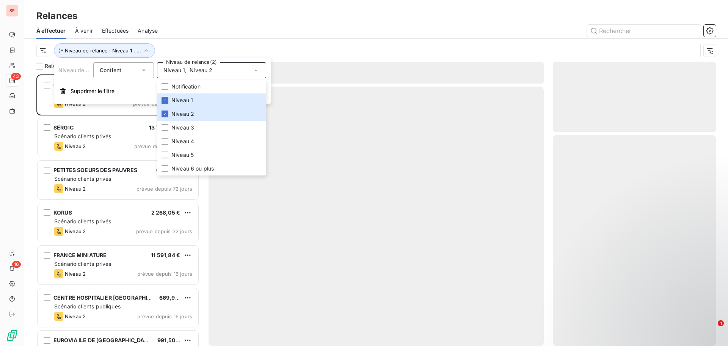
scroll to position [266, 157]
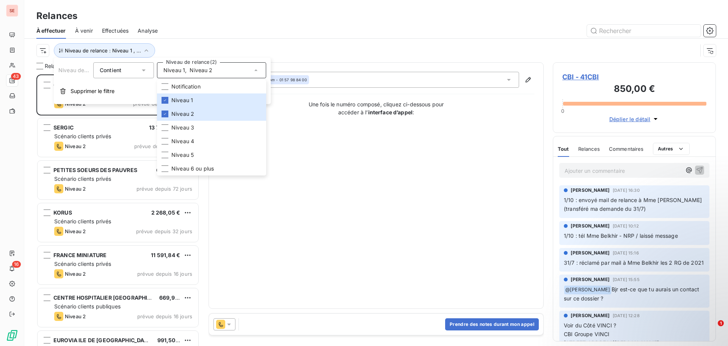
click at [220, 39] on div "Niveau de relance : Niveau 1 , ..." at bounding box center [376, 51] width 680 height 24
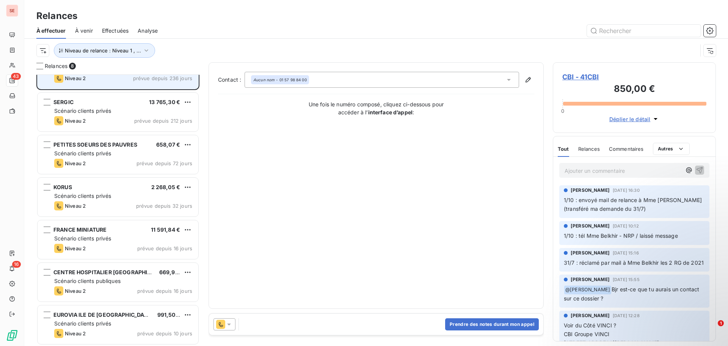
scroll to position [69, 0]
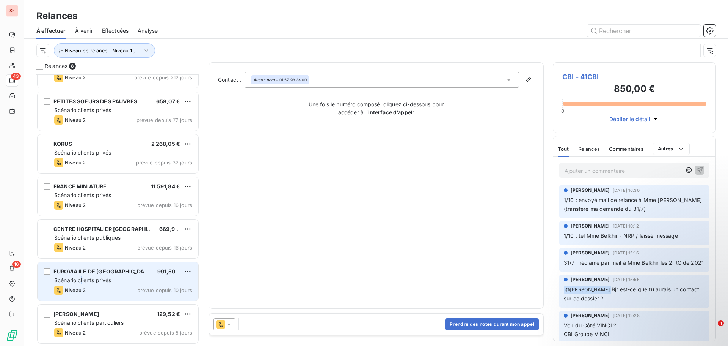
click at [82, 279] on span "Scénario clients privés" at bounding box center [82, 280] width 57 height 6
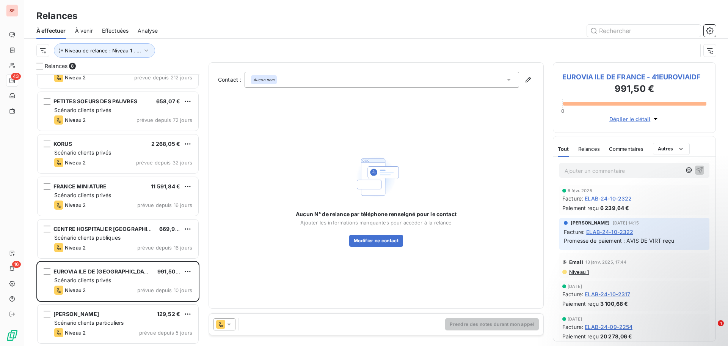
click at [631, 78] on span "EUROVIA ILE DE FRANCE - 41EUROVIAIDF" at bounding box center [635, 77] width 144 height 10
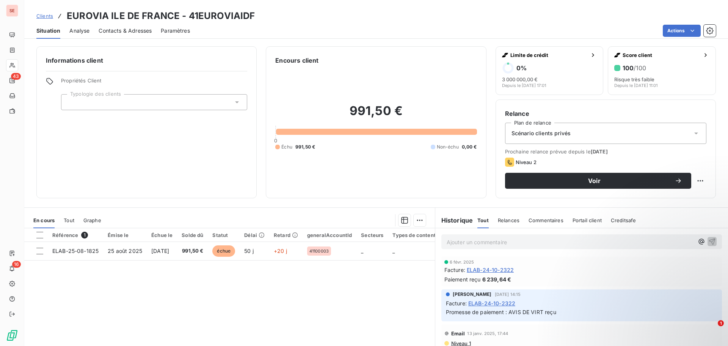
click at [146, 30] on span "Contacts & Adresses" at bounding box center [125, 31] width 53 height 8
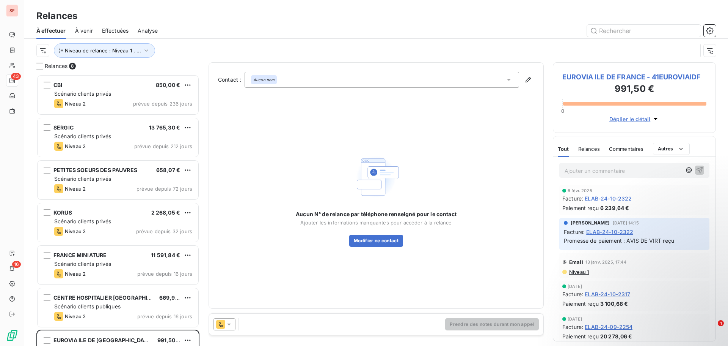
scroll to position [266, 157]
click at [621, 78] on span "EUROVIA ILE DE FRANCE - 41EUROVIAIDF" at bounding box center [635, 77] width 144 height 10
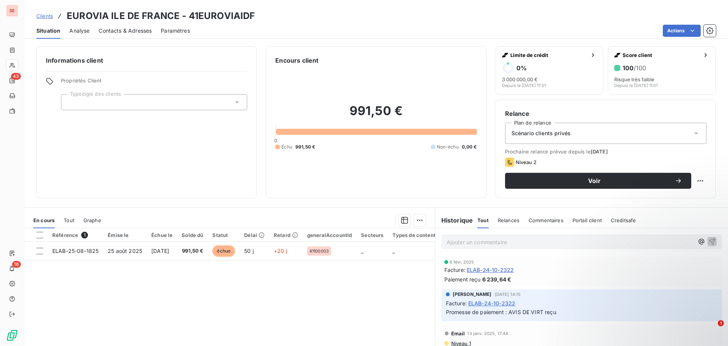
click at [142, 33] on span "Contacts & Adresses" at bounding box center [125, 31] width 53 height 8
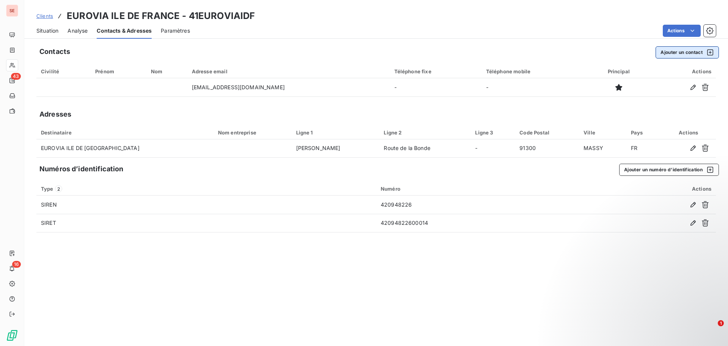
click at [679, 50] on button "Ajouter un contact" at bounding box center [687, 52] width 63 height 12
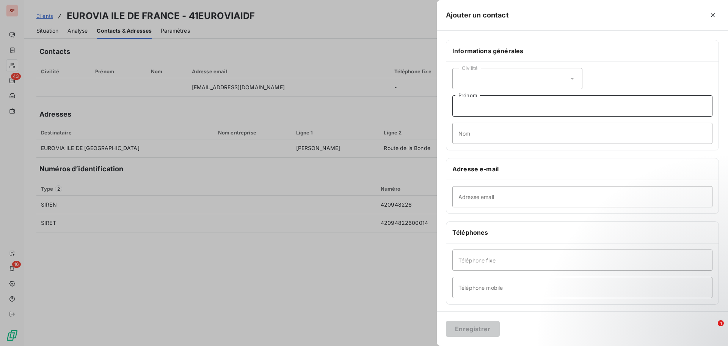
click at [483, 104] on input "Prénom" at bounding box center [583, 105] width 260 height 21
type input "a"
type input "[PERSON_NAME]"
type input "GUITEL"
paste input "[DATE] : appel [PERSON_NAME] : n'ont pas ces factures => les renvoyer à [EMAIL_…"
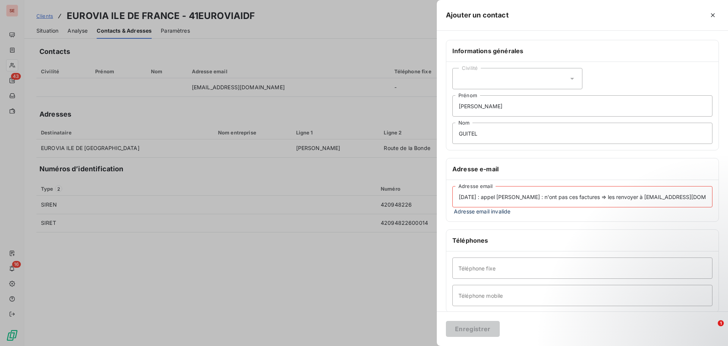
click at [544, 195] on input "[DATE] : appel [PERSON_NAME] : n'ont pas ces factures => les renvoyer à [EMAIL_…" at bounding box center [583, 196] width 260 height 21
paste input "[EMAIL_ADDRESS][DOMAIN_NAME]"
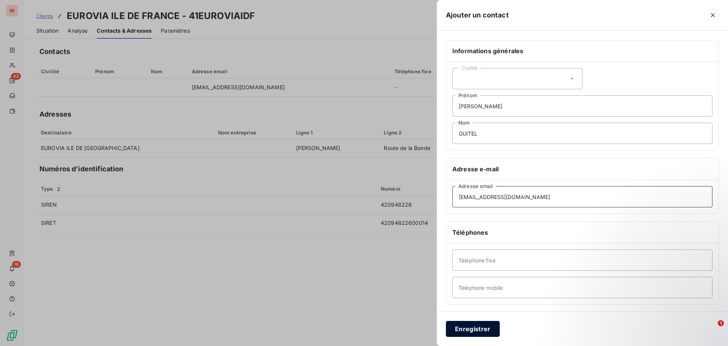
type input "[EMAIL_ADDRESS][DOMAIN_NAME]"
click at [463, 329] on button "Enregistrer" at bounding box center [473, 329] width 54 height 16
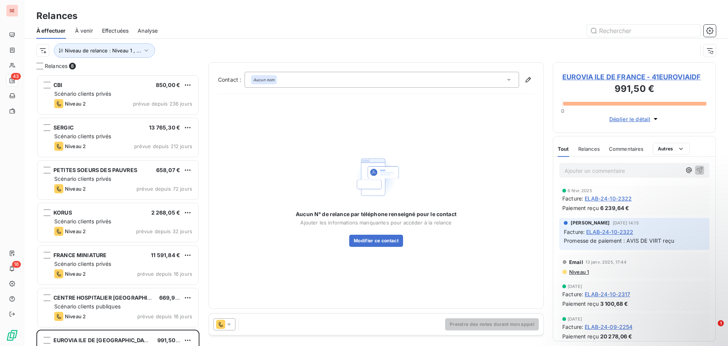
scroll to position [266, 157]
click at [135, 340] on div "EUROVIA ILE DE FRANCE 991,50 €" at bounding box center [123, 340] width 138 height 7
click at [228, 324] on icon at bounding box center [229, 324] width 8 height 8
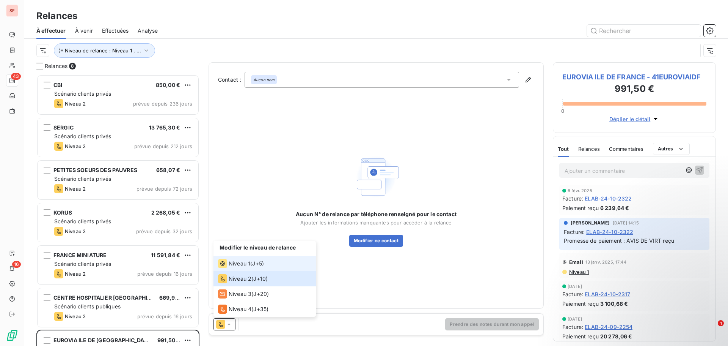
click at [259, 263] on span "J+5 )" at bounding box center [258, 264] width 12 height 8
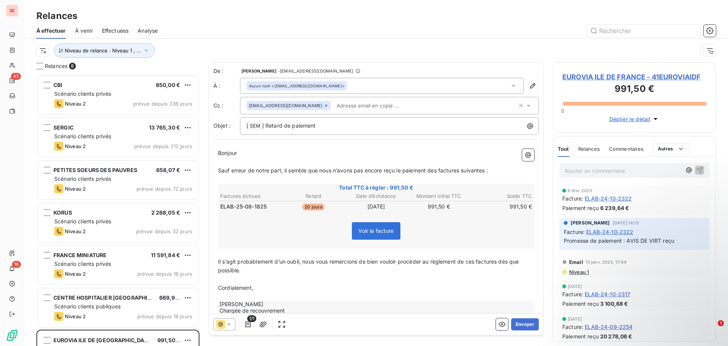
click at [434, 32] on div at bounding box center [441, 31] width 549 height 12
click at [406, 91] on div "Aucun nom <[EMAIL_ADDRESS][DOMAIN_NAME]>" at bounding box center [382, 86] width 284 height 16
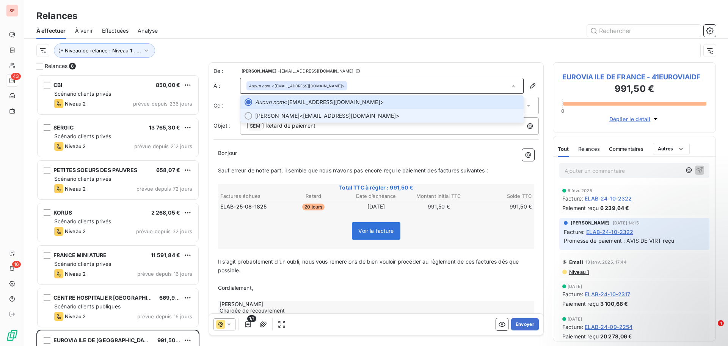
click at [329, 116] on span "[PERSON_NAME] <[EMAIL_ADDRESS][DOMAIN_NAME]>" at bounding box center [387, 116] width 264 height 8
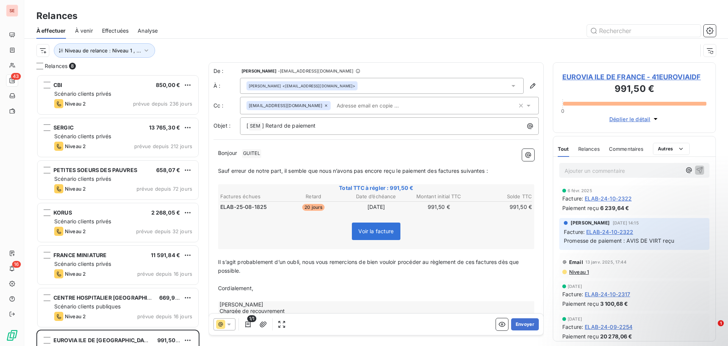
click at [382, 54] on div "Niveau de relance : Niveau 1 , ..." at bounding box center [366, 50] width 661 height 14
drag, startPoint x: 306, startPoint y: 105, endPoint x: 330, endPoint y: 98, distance: 25.9
click at [324, 105] on icon at bounding box center [326, 105] width 5 height 5
drag, startPoint x: 381, startPoint y: 41, endPoint x: 381, endPoint y: 56, distance: 15.2
click at [382, 41] on div "Niveau de relance : Niveau 1 , ..." at bounding box center [376, 51] width 680 height 24
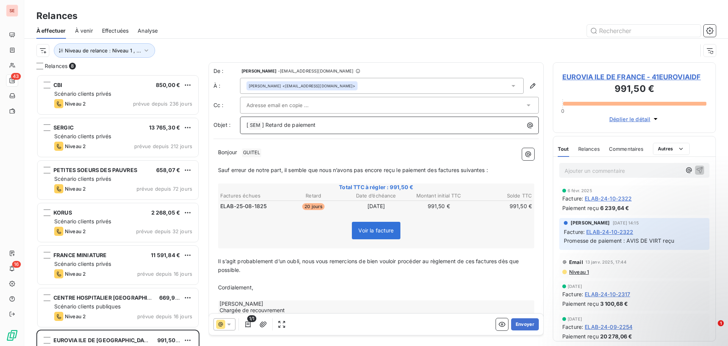
click at [348, 129] on p "[ SEM ﻿ ] Retard de paiement" at bounding box center [392, 125] width 290 height 9
click at [367, 125] on p "[ SEM ﻿ ] Retard de paiement - 41EUROVIAIDF -" at bounding box center [392, 125] width 290 height 9
click at [280, 159] on p "﻿" at bounding box center [376, 161] width 316 height 9
click at [272, 152] on p "Bonjour ﻿ GUITEL ﻿ ﻿" at bounding box center [376, 152] width 316 height 9
click at [500, 169] on p "Sauf erreur de notre part, il semble que nous n’avons pas encore reçu le paieme…" at bounding box center [376, 169] width 316 height 9
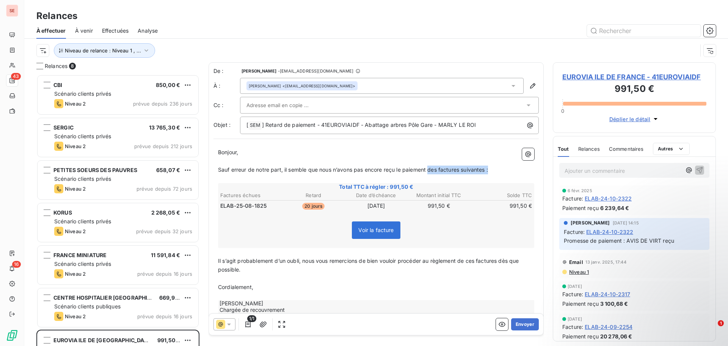
drag, startPoint x: 431, startPoint y: 168, endPoint x: 507, endPoint y: 166, distance: 76.3
click at [507, 166] on p "Sauf erreur de notre part, il semble que nous n’avons pas encore reçu le paieme…" at bounding box center [376, 169] width 316 height 9
drag, startPoint x: 474, startPoint y: 270, endPoint x: 478, endPoint y: 269, distance: 3.8
click at [478, 269] on span "Il s’agit probablement d’un oubli, nous vous remercions de bien vouloir procéde…" at bounding box center [369, 264] width 303 height 15
click at [505, 270] on span "Il s’agit probablement d’un oubli, nous vous remercions de bien vouloir procéde…" at bounding box center [371, 264] width 307 height 15
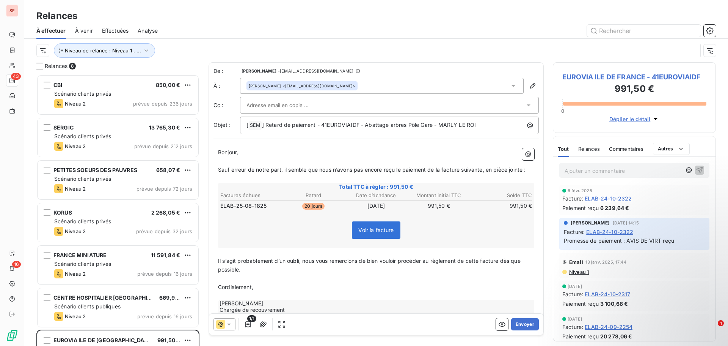
click at [263, 283] on p "﻿" at bounding box center [376, 278] width 316 height 9
click at [261, 324] on icon "button" at bounding box center [263, 324] width 7 height 6
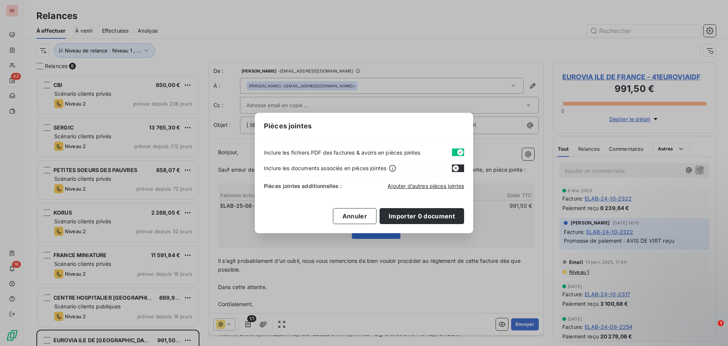
click at [458, 151] on icon "button" at bounding box center [461, 152] width 6 height 6
click at [432, 186] on span "Ajouter d’autres pièces jointes" at bounding box center [426, 185] width 77 height 6
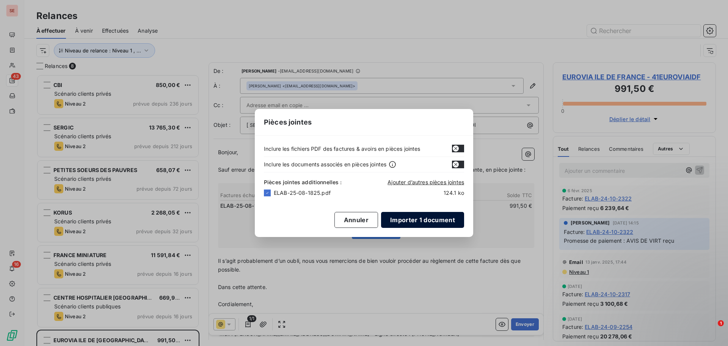
click at [399, 220] on button "Importer 1 document" at bounding box center [422, 220] width 83 height 16
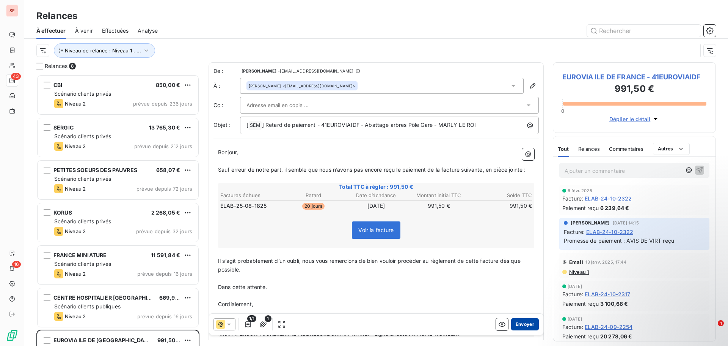
click at [525, 326] on button "Envoyer" at bounding box center [525, 324] width 28 height 12
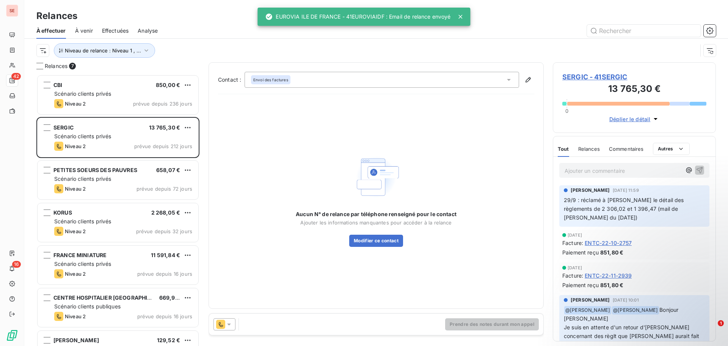
click at [122, 28] on span "Effectuées" at bounding box center [115, 31] width 27 height 8
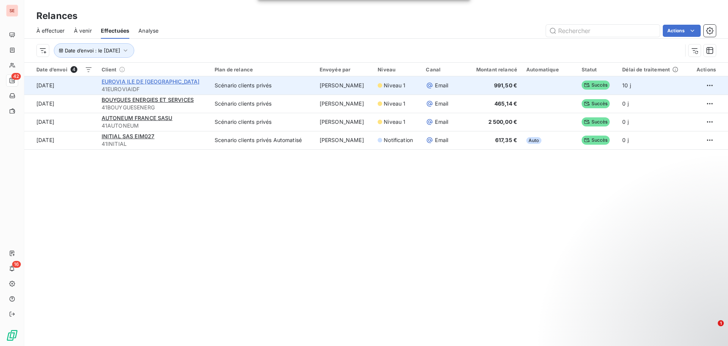
click at [149, 81] on span "EUROVIA ILE DE [GEOGRAPHIC_DATA]" at bounding box center [151, 81] width 98 height 6
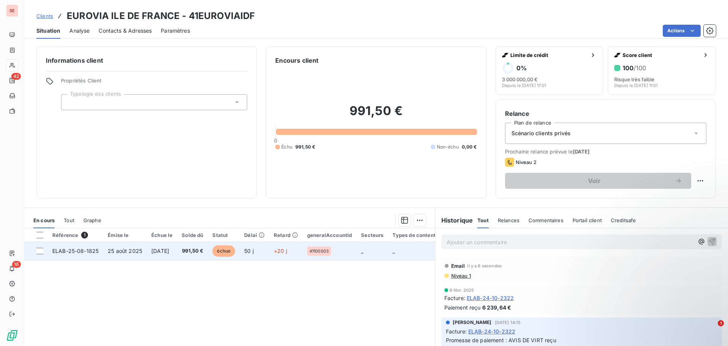
click at [143, 255] on td "25 août 2025" at bounding box center [125, 251] width 44 height 18
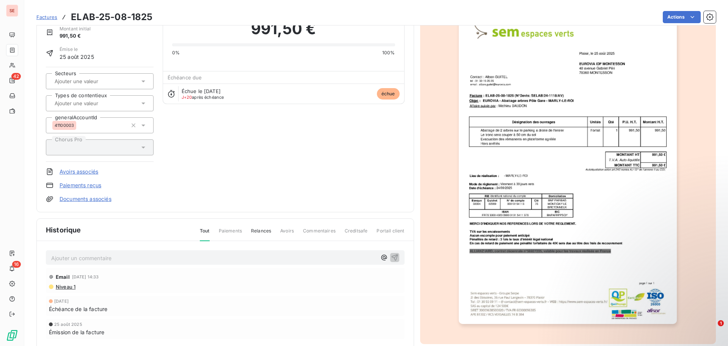
scroll to position [39, 0]
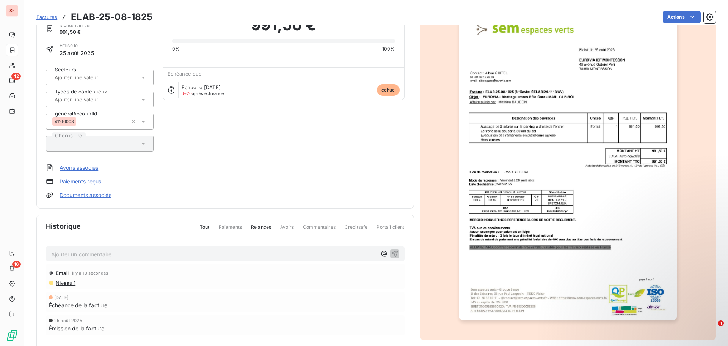
click at [68, 285] on span "Niveau 1" at bounding box center [65, 283] width 20 height 6
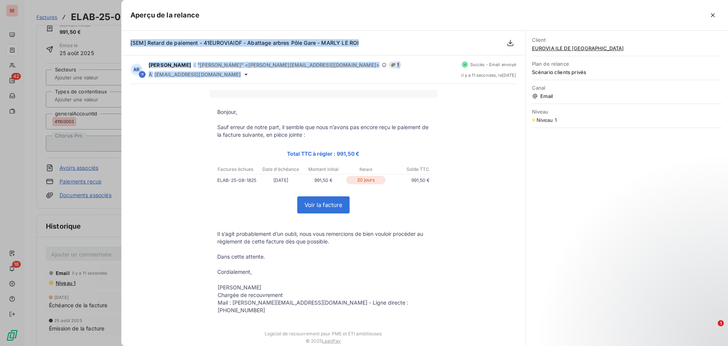
drag, startPoint x: 230, startPoint y: 73, endPoint x: 123, endPoint y: 41, distance: 111.9
click at [123, 41] on div "[SEM] Retard de paiement - 41EUROVIAIDF - Abattage arbres Pôle Gare - MARLY LE …" at bounding box center [323, 188] width 404 height 315
copy div "[SEM] Retard de paiement - 41EUROVIAIDF - Abattage arbres Pôle Gare - MARLY LE …"
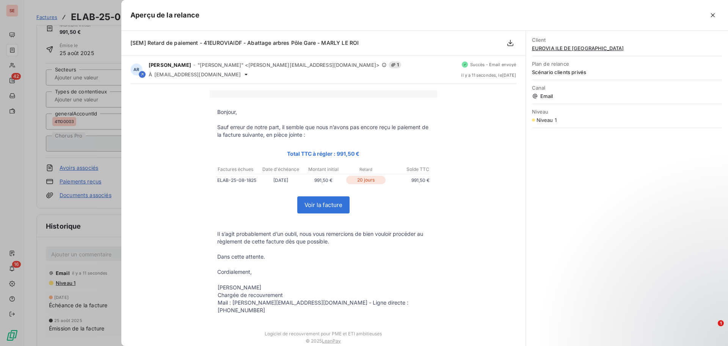
click at [68, 257] on div at bounding box center [364, 173] width 728 height 346
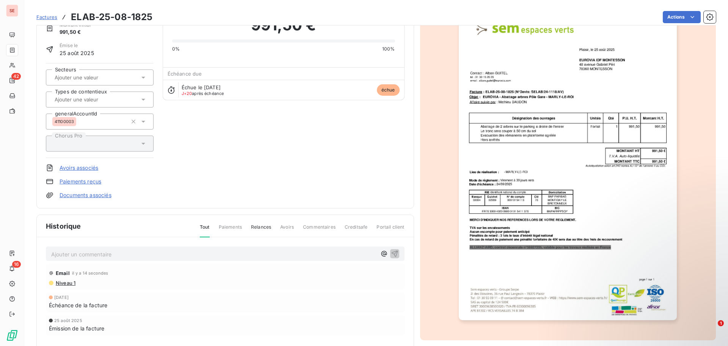
click at [69, 256] on p "Ajouter un commentaire ﻿" at bounding box center [214, 253] width 326 height 9
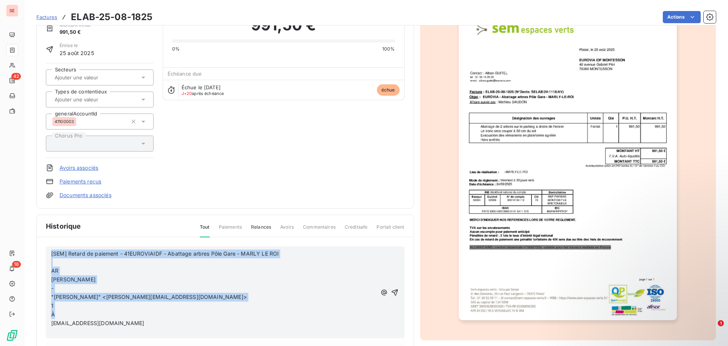
drag, startPoint x: 60, startPoint y: 311, endPoint x: 37, endPoint y: 247, distance: 68.0
click at [37, 247] on div "[SEM] Retard de paiement - 41EUROVIAIDF - Abattage arbres Pôle Gare - MARLY LE …" at bounding box center [225, 325] width 377 height 176
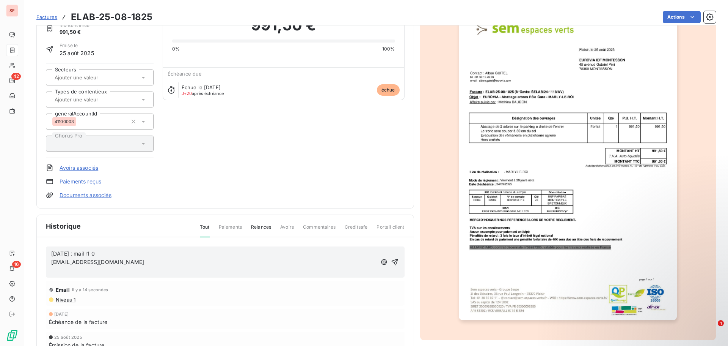
drag, startPoint x: 90, startPoint y: 254, endPoint x: 112, endPoint y: 253, distance: 22.0
click at [112, 253] on p "[DATE] : mail r1 0" at bounding box center [214, 253] width 326 height 9
click at [51, 261] on span "[EMAIL_ADDRESS][DOMAIN_NAME]" at bounding box center [97, 261] width 93 height 6
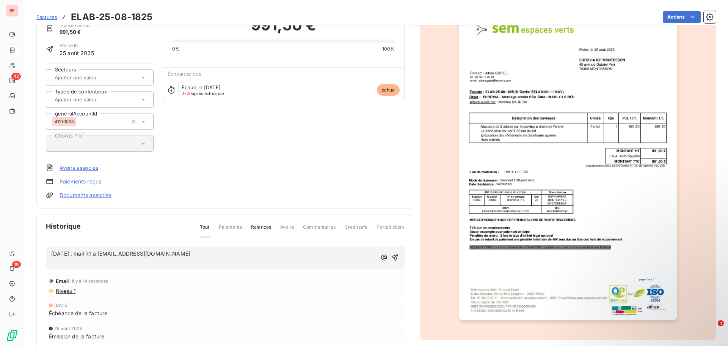
click at [66, 269] on div "[DATE] : mail R1 à [EMAIL_ADDRESS][DOMAIN_NAME] ﻿ Email il y a 14 secondes Nive…" at bounding box center [225, 305] width 377 height 137
click at [67, 265] on p "﻿" at bounding box center [214, 262] width 326 height 9
click at [392, 254] on icon "button" at bounding box center [395, 253] width 8 height 8
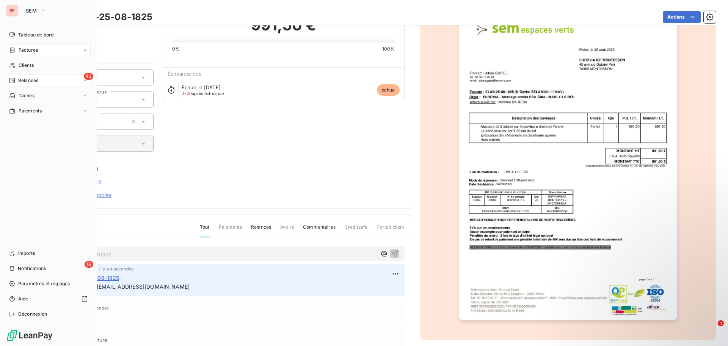
click at [38, 79] on span "Relances" at bounding box center [28, 80] width 20 height 7
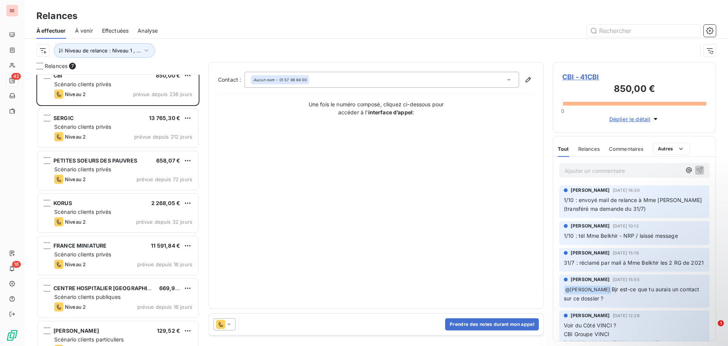
scroll to position [27, 0]
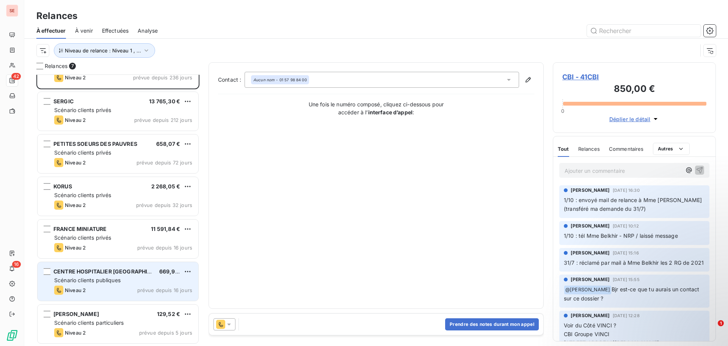
click at [113, 281] on span "Scénario clients publiques" at bounding box center [87, 280] width 66 height 6
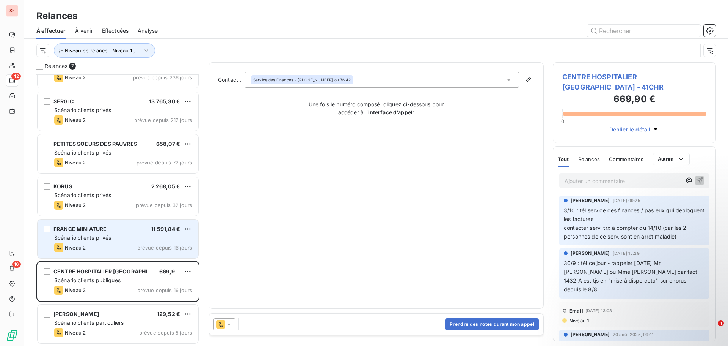
click at [111, 230] on div "FRANCE MINIATURE 11 591,84 €" at bounding box center [123, 228] width 138 height 7
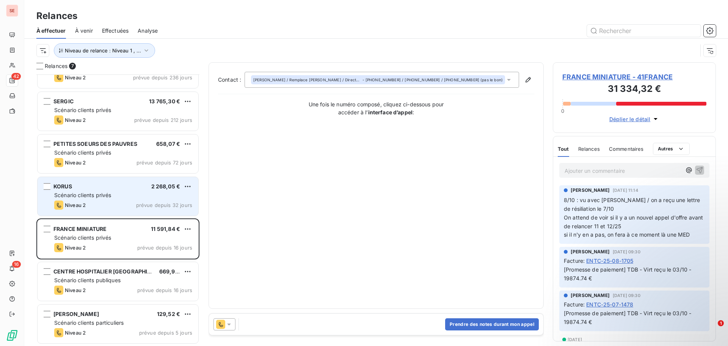
click at [121, 191] on div "Scénario clients privés" at bounding box center [123, 195] width 138 height 8
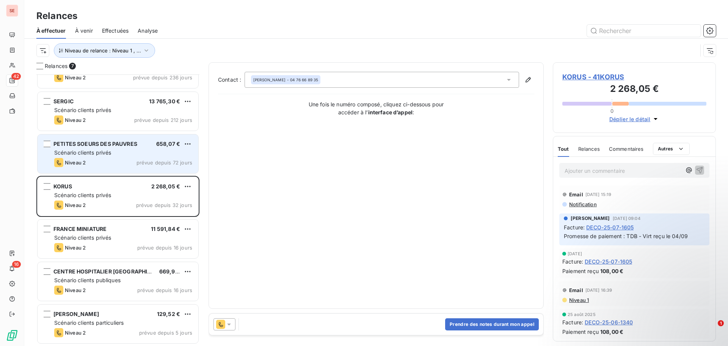
click at [123, 154] on div "Scénario clients privés" at bounding box center [123, 153] width 138 height 8
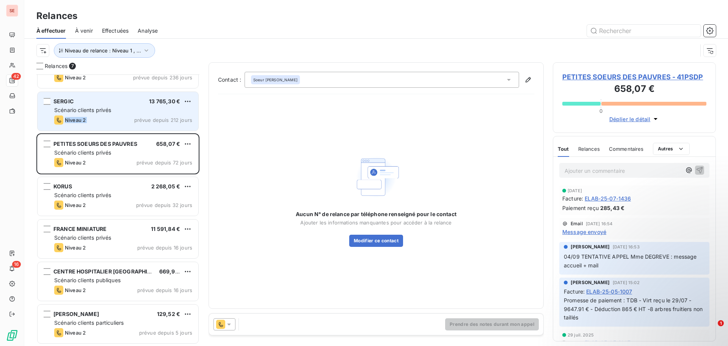
click at [129, 114] on div "SERGIC 13 765,30 € Scénario clients privés Niveau 2 prévue depuis 212 jours" at bounding box center [118, 111] width 161 height 39
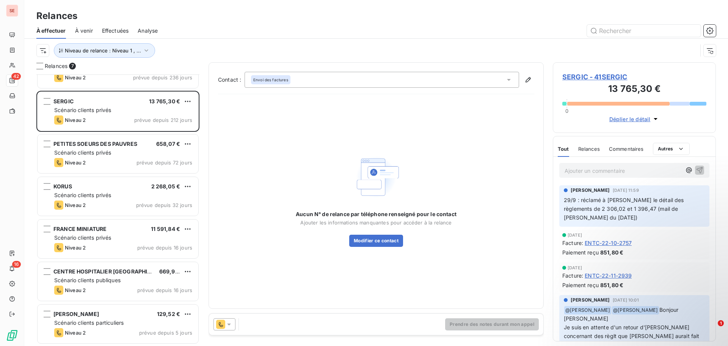
click at [601, 77] on span "SERGIC - 41SERGIC" at bounding box center [635, 77] width 144 height 10
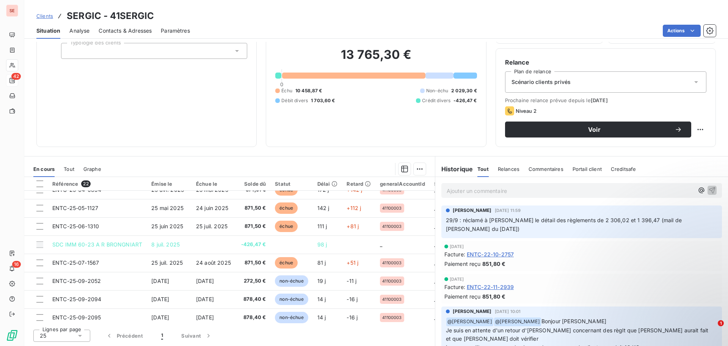
scroll to position [266, 0]
click at [126, 31] on span "Contacts & Adresses" at bounding box center [125, 31] width 53 height 8
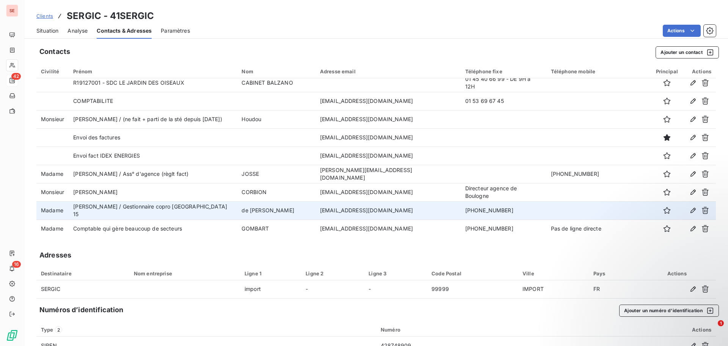
scroll to position [78, 0]
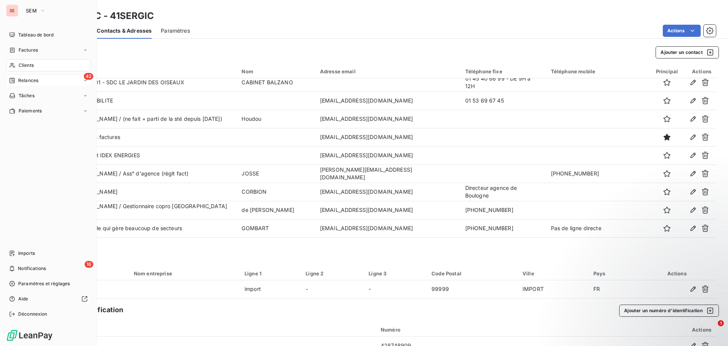
click at [30, 80] on span "Relances" at bounding box center [28, 80] width 20 height 7
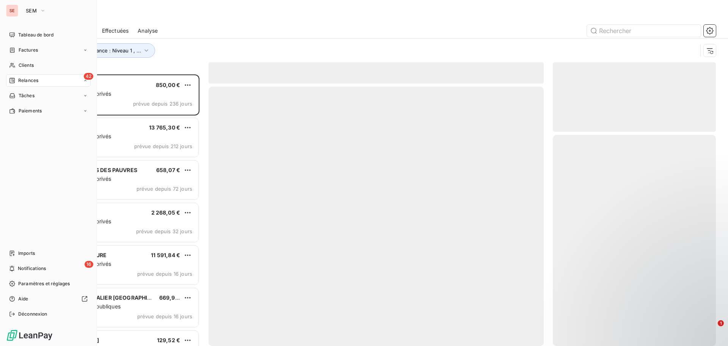
scroll to position [266, 157]
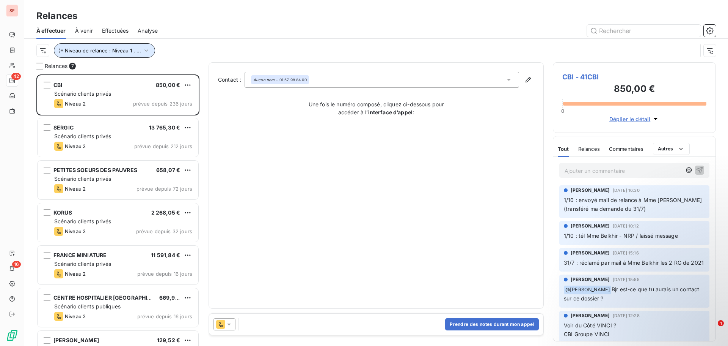
click at [149, 51] on button "Niveau de relance : Niveau 1 , ..." at bounding box center [104, 50] width 101 height 14
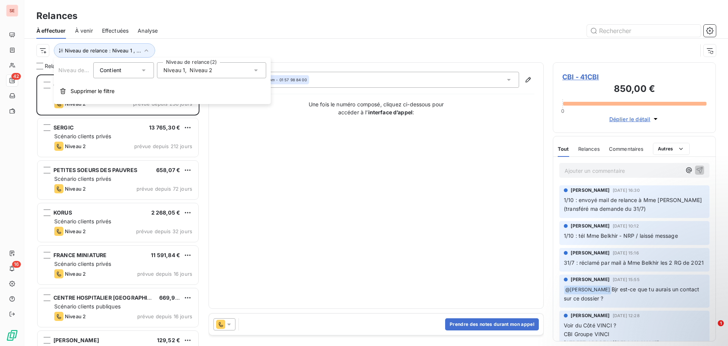
click at [184, 71] on span "Niveau 1" at bounding box center [175, 70] width 22 height 8
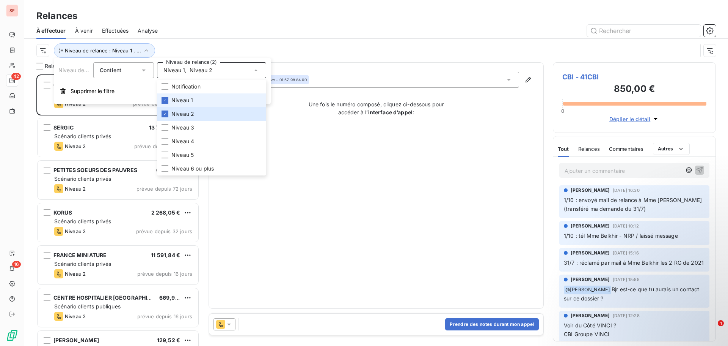
click at [170, 102] on li "Niveau 1" at bounding box center [211, 100] width 109 height 14
click at [165, 113] on icon at bounding box center [165, 114] width 5 height 5
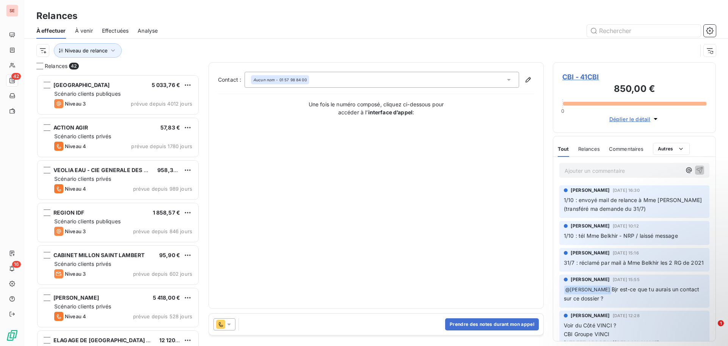
click at [219, 25] on div at bounding box center [441, 31] width 549 height 12
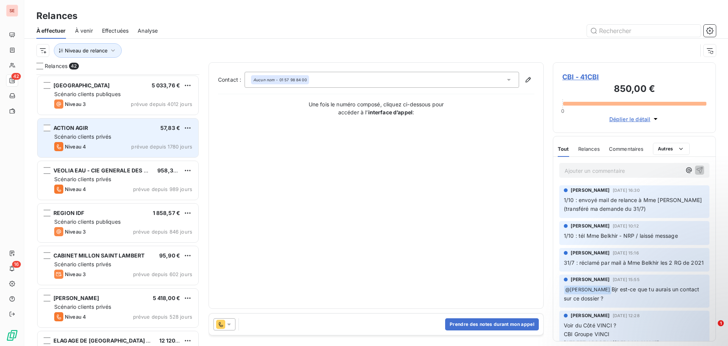
scroll to position [38, 0]
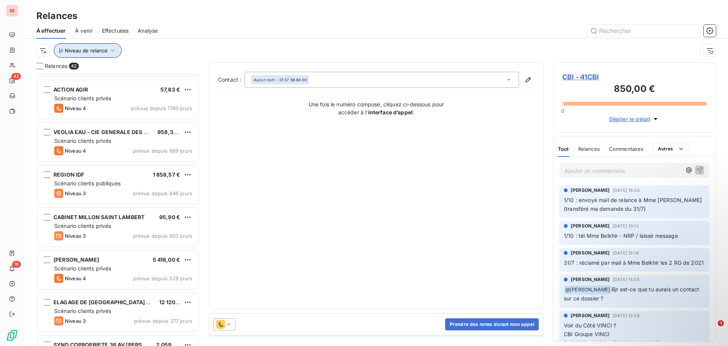
click at [111, 51] on icon "button" at bounding box center [113, 51] width 8 height 8
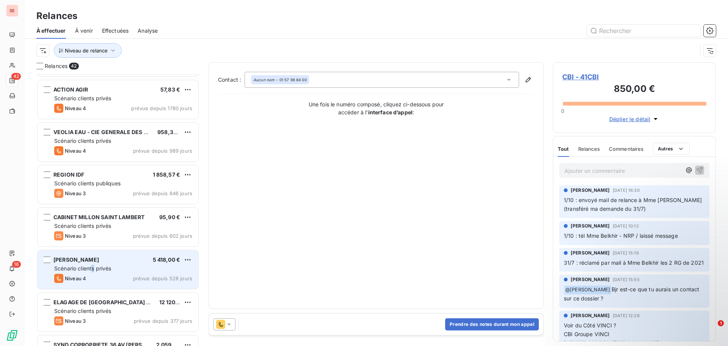
click at [93, 264] on div "Scénario clients privés" at bounding box center [123, 268] width 138 height 8
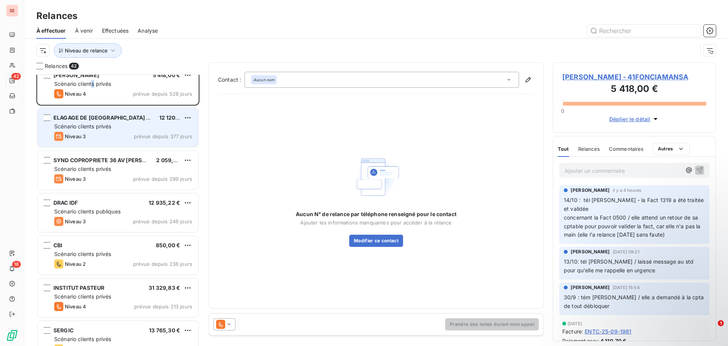
scroll to position [228, 0]
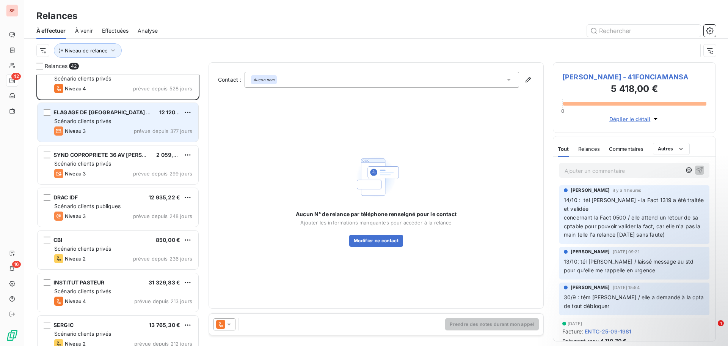
click at [128, 203] on div "Scénario clients publiques" at bounding box center [123, 206] width 138 height 8
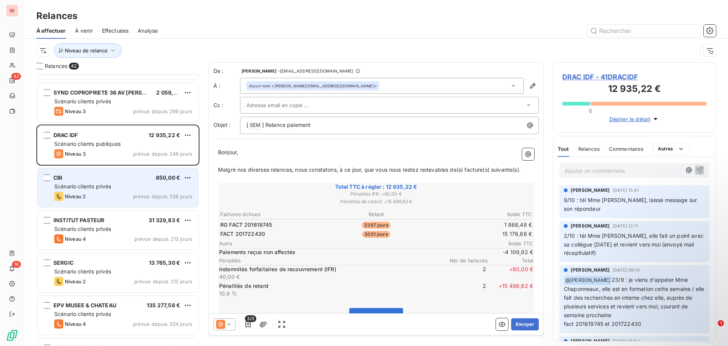
scroll to position [304, 0]
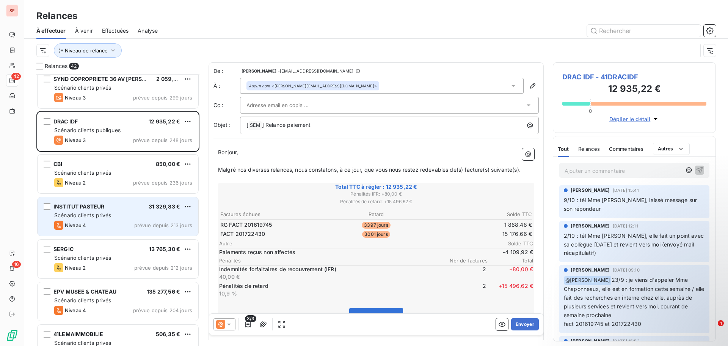
click at [110, 219] on div "INSTITUT PASTEUR 31 329,83 € Scénario clients privés Niveau 4 prévue depuis 213…" at bounding box center [118, 216] width 161 height 39
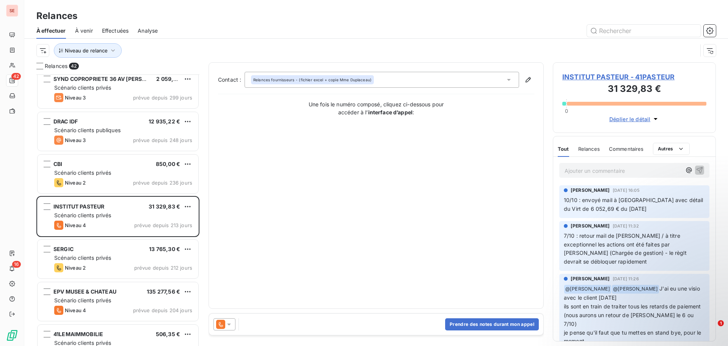
click at [605, 74] on span "INSTITUT PASTEUR - 41PASTEUR" at bounding box center [635, 77] width 144 height 10
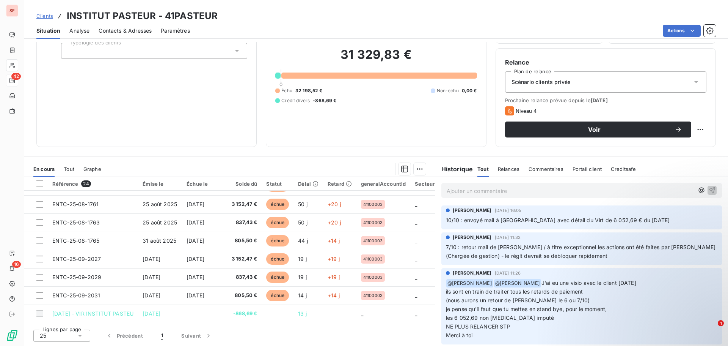
scroll to position [308, 0]
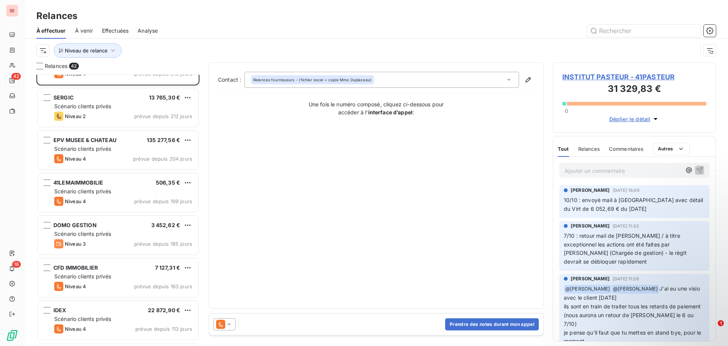
scroll to position [456, 0]
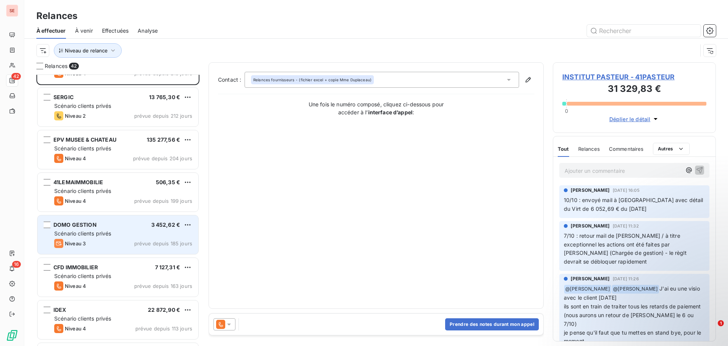
click at [113, 230] on div "Scénario clients privés" at bounding box center [123, 234] width 138 height 8
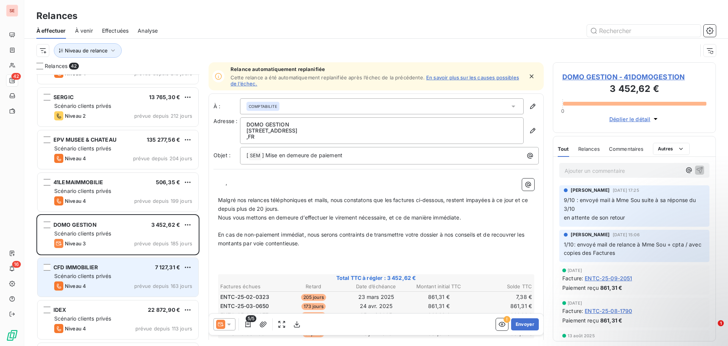
click at [107, 274] on span "Scénario clients privés" at bounding box center [82, 275] width 57 height 6
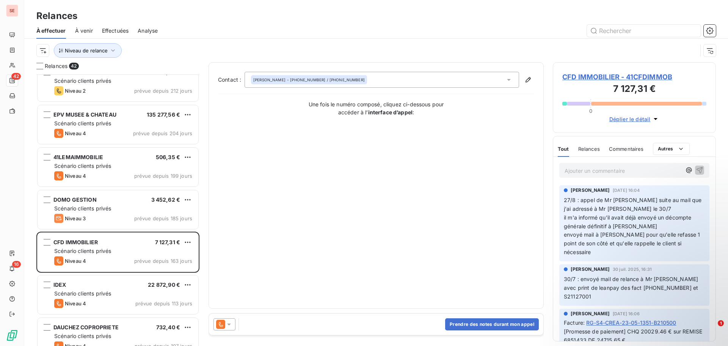
scroll to position [532, 0]
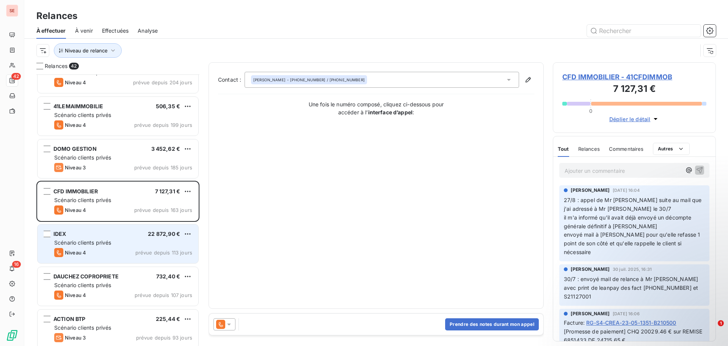
click at [114, 253] on div "Niveau 4 prévue depuis 113 jours" at bounding box center [123, 252] width 138 height 9
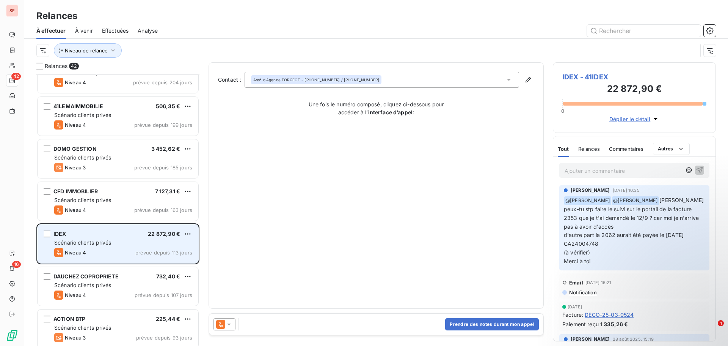
scroll to position [607, 0]
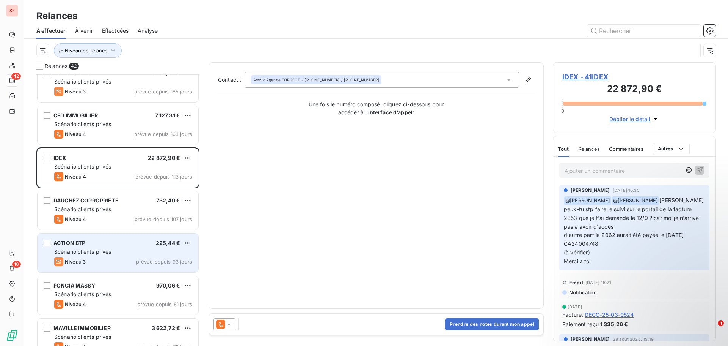
click at [110, 245] on div "ACTION BTP 225,44 €" at bounding box center [123, 242] width 138 height 7
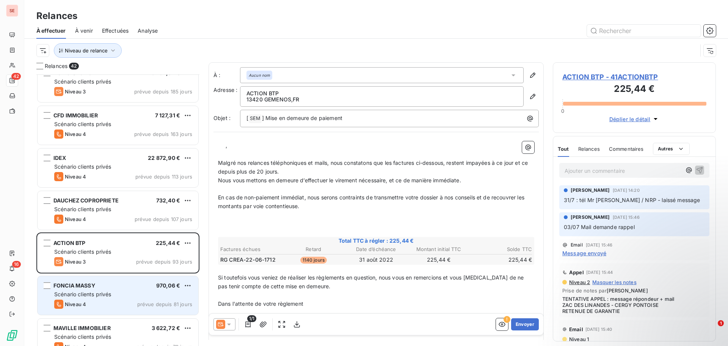
click at [96, 289] on div "FONCIA MASSY 970,06 € Scénario clients privés Niveau 4 prévue depuis 81 jours" at bounding box center [118, 295] width 161 height 39
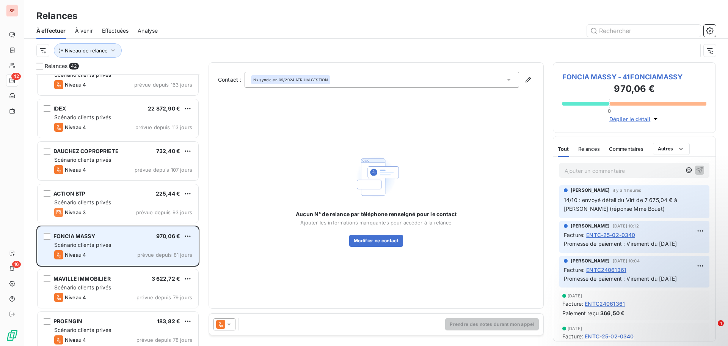
scroll to position [721, 0]
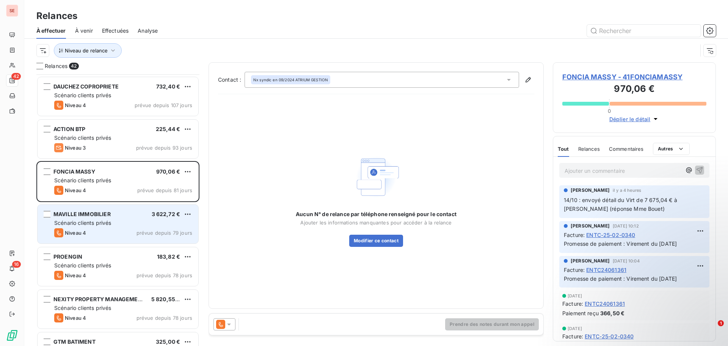
click at [101, 222] on span "Scénario clients privés" at bounding box center [82, 222] width 57 height 6
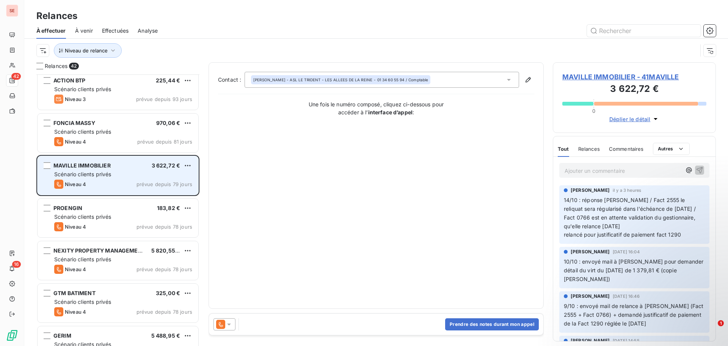
scroll to position [797, 0]
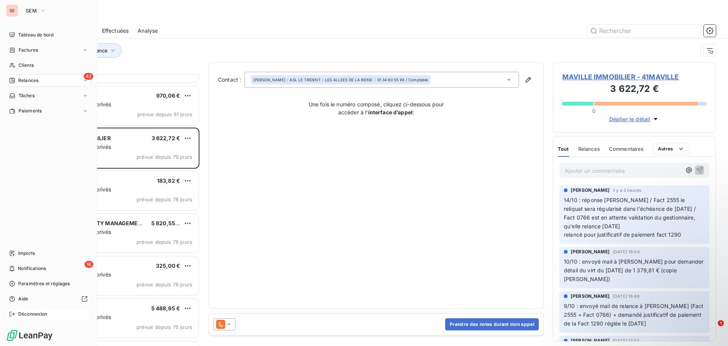
click at [27, 315] on span "Déconnexion" at bounding box center [32, 313] width 29 height 7
